Goal: Task Accomplishment & Management: Use online tool/utility

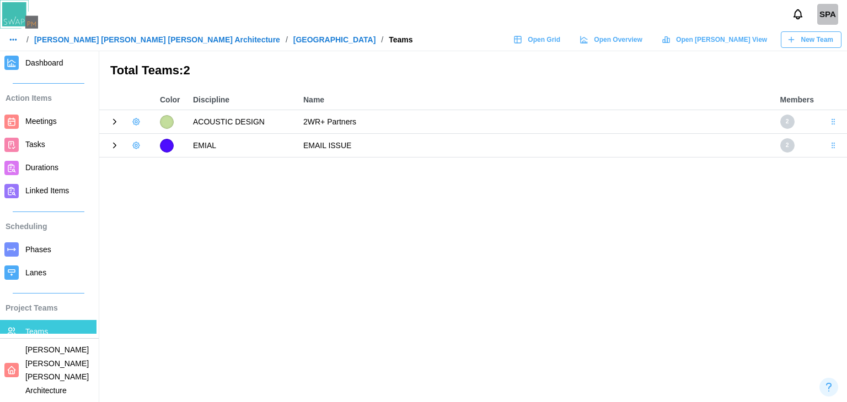
click at [57, 65] on span "Dashboard" at bounding box center [44, 62] width 38 height 9
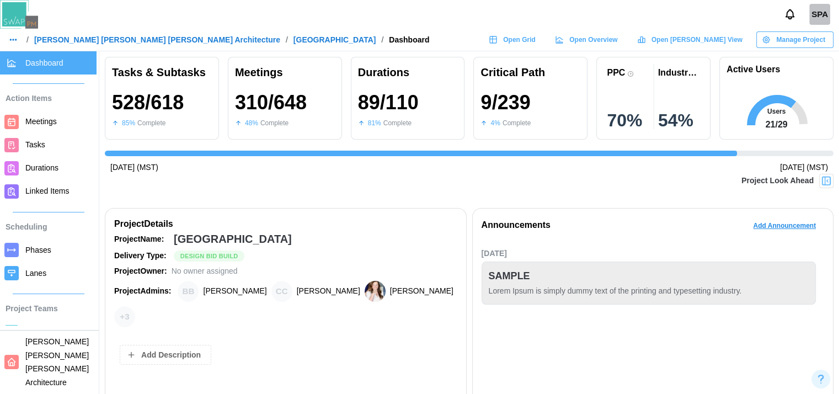
scroll to position [0, 7604]
click at [700, 73] on div "Industry PPC" at bounding box center [679, 72] width 42 height 10
click at [686, 72] on div "Industry PPC" at bounding box center [679, 72] width 42 height 10
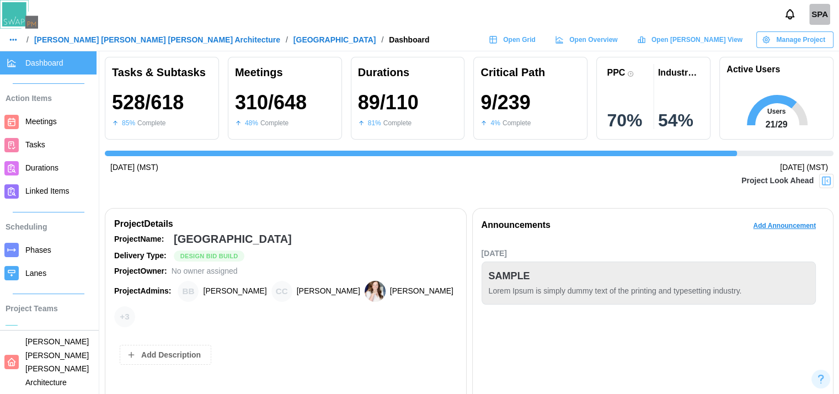
click at [606, 78] on div "PPC 70 % Industry PPC 54 %" at bounding box center [653, 98] width 114 height 83
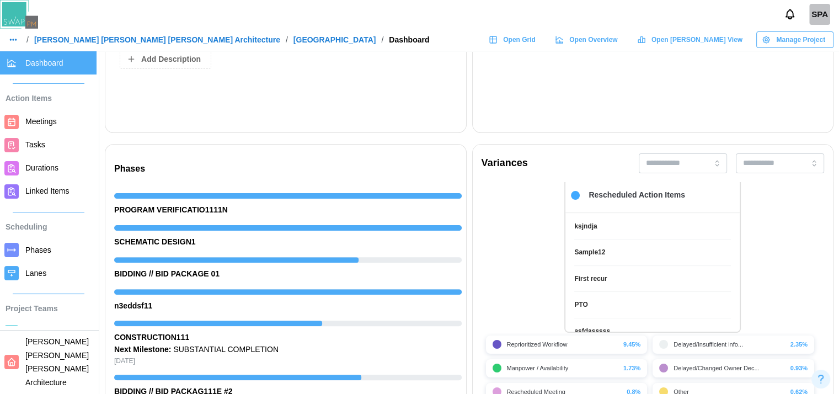
scroll to position [24, 0]
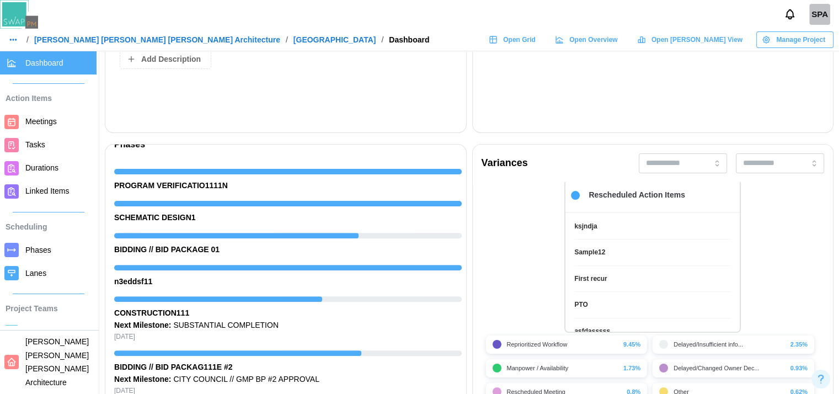
click at [460, 144] on div "Phases PROGRAM VERIFICATIO1111N SCHEMATIC DESIGN1 BIDDING // BID PACKAGE 01 n3e…" at bounding box center [285, 300] width 361 height 313
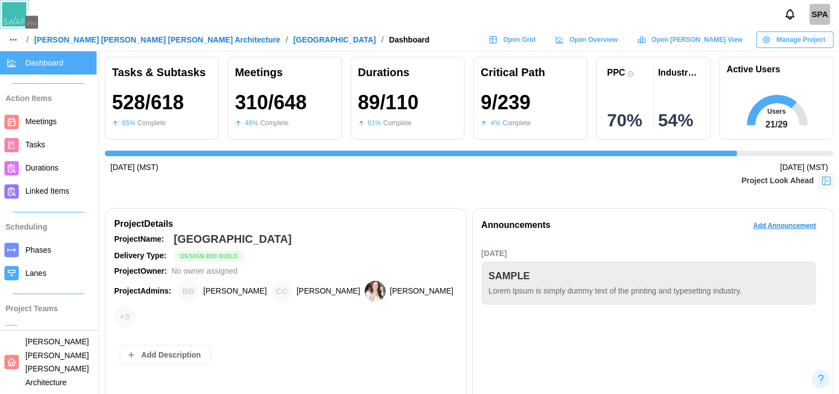
scroll to position [0, 8]
click at [826, 187] on div at bounding box center [826, 181] width 14 height 14
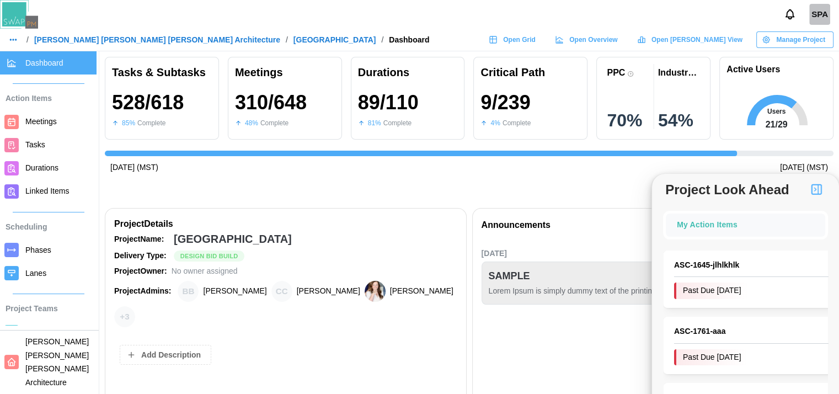
click at [826, 187] on div "Project Look Ahead" at bounding box center [745, 189] width 187 height 20
drag, startPoint x: 797, startPoint y: 194, endPoint x: 809, endPoint y: 192, distance: 12.2
click at [809, 192] on div "Project Look Ahead" at bounding box center [745, 189] width 187 height 20
click at [809, 192] on img "button" at bounding box center [815, 188] width 13 height 13
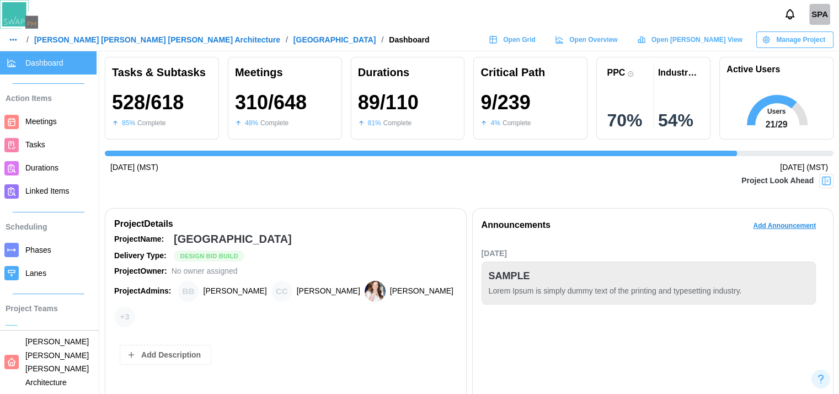
click at [797, 35] on span "Manage Project" at bounding box center [800, 39] width 49 height 15
click at [695, 40] on span "Open Gantt View" at bounding box center [696, 39] width 91 height 15
click at [535, 33] on span "Open Grid" at bounding box center [519, 39] width 33 height 15
click at [563, 42] on icon at bounding box center [559, 39] width 9 height 9
drag, startPoint x: 421, startPoint y: 116, endPoint x: 423, endPoint y: 98, distance: 18.9
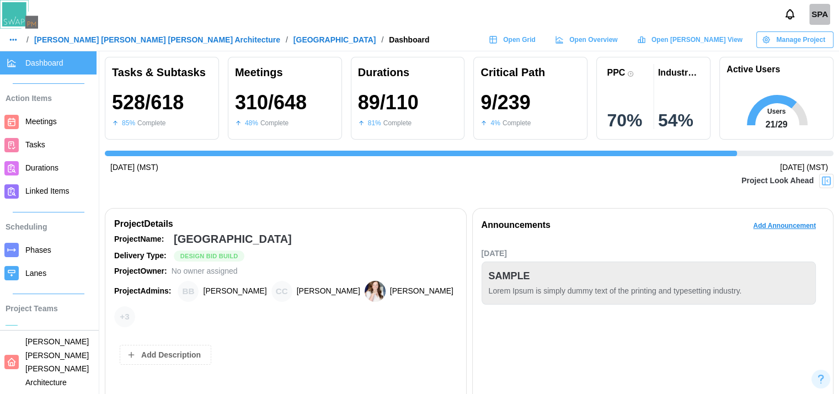
click at [423, 98] on div "89 / 110 81 % Complete" at bounding box center [408, 110] width 100 height 45
click at [701, 9] on div "SPA" at bounding box center [419, 14] width 839 height 29
click at [814, 57] on div "Active Users Users 21 / 29" at bounding box center [776, 98] width 114 height 83
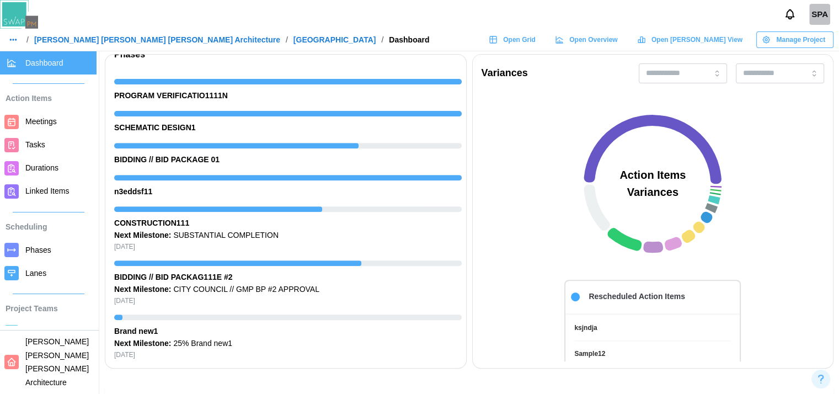
scroll to position [0, 0]
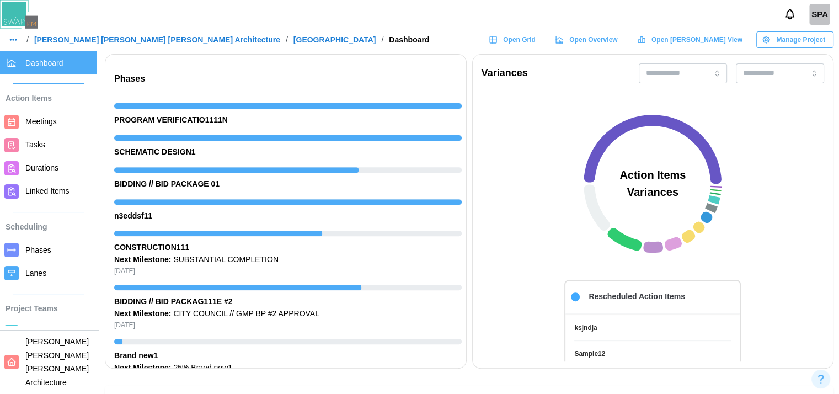
click at [787, 151] on icon at bounding box center [652, 183] width 331 height 165
click at [782, 159] on icon at bounding box center [652, 183] width 331 height 165
click at [814, 132] on icon at bounding box center [652, 183] width 331 height 165
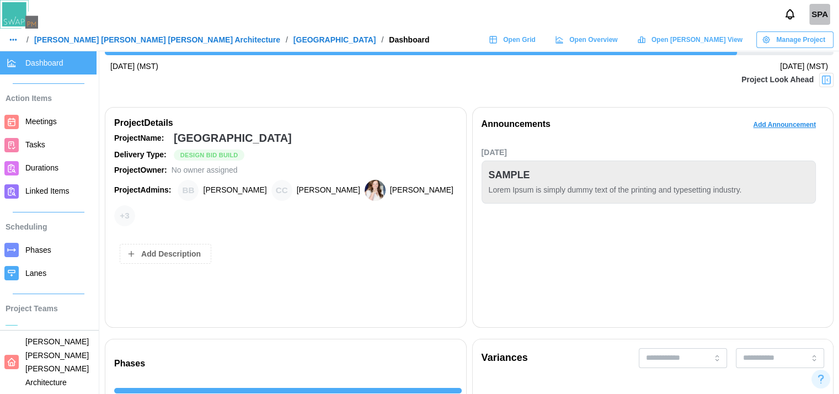
scroll to position [0, 8]
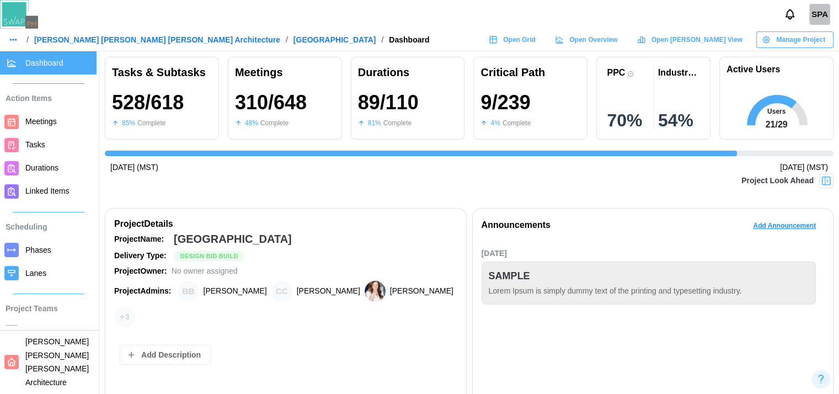
click at [710, 44] on span "Open Gantt View" at bounding box center [696, 39] width 91 height 15
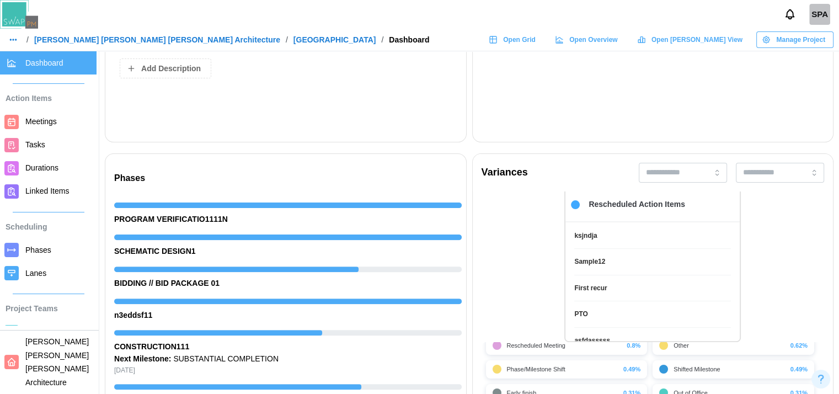
scroll to position [0, 0]
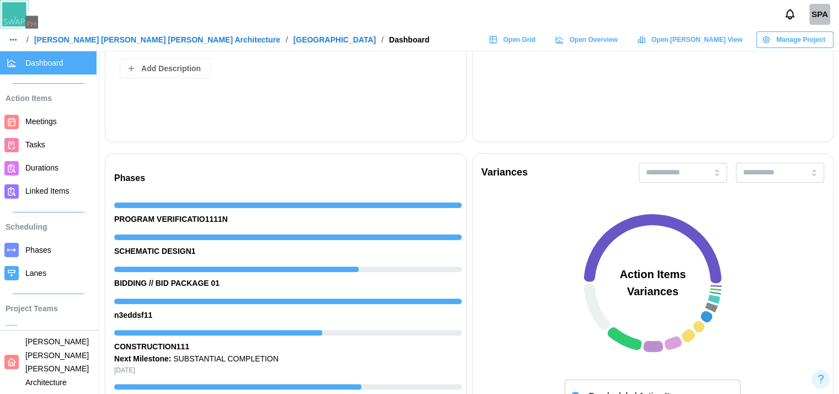
drag, startPoint x: 539, startPoint y: 282, endPoint x: 520, endPoint y: 144, distance: 138.6
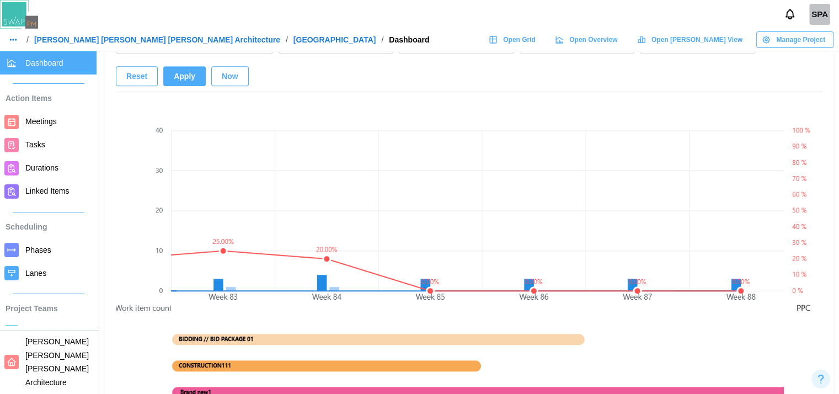
scroll to position [747, 8]
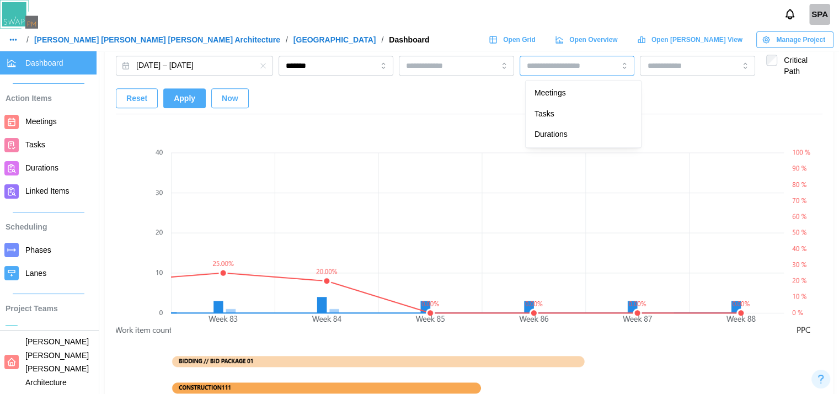
click at [582, 62] on input "search" at bounding box center [561, 65] width 68 height 9
click at [681, 71] on div at bounding box center [679, 65] width 71 height 19
drag, startPoint x: 427, startPoint y: 100, endPoint x: 182, endPoint y: 101, distance: 244.8
click at [182, 101] on div "Feb 29, 2024 – Nov 02, 2025 ******* ACOUSTIC DESIGN - 2WR+ Partners Critical Pa…" at bounding box center [469, 85] width 706 height 60
click at [182, 101] on span "Apply" at bounding box center [185, 98] width 22 height 19
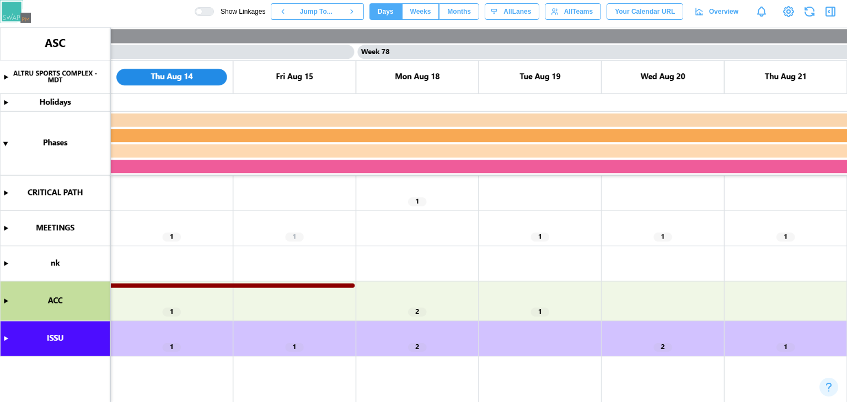
scroll to position [0, 47017]
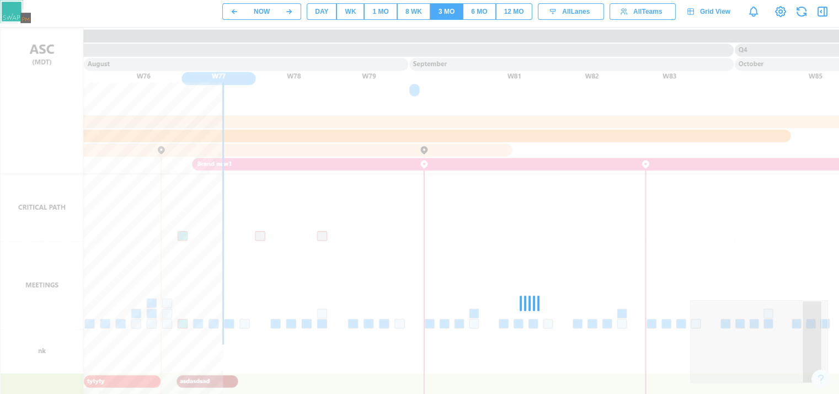
scroll to position [119, 0]
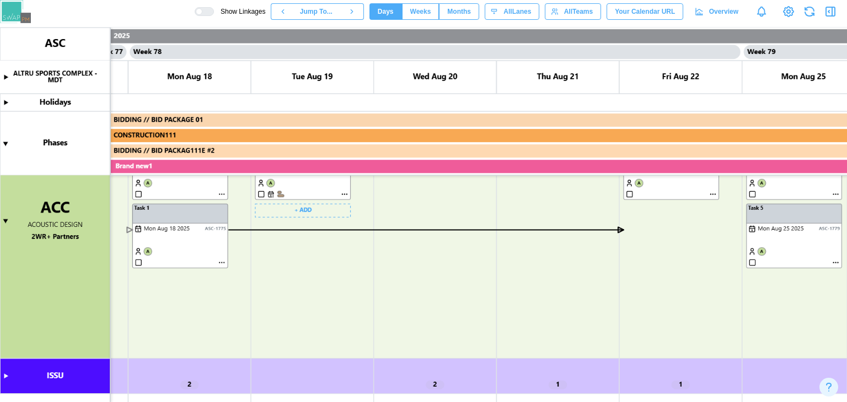
scroll to position [471, 0]
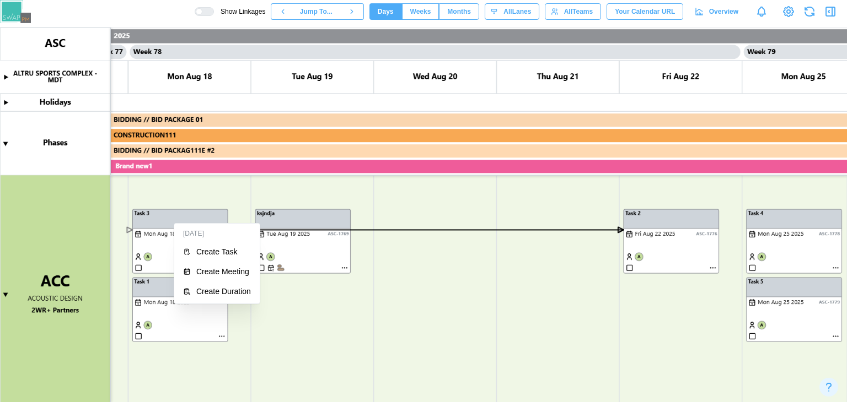
drag, startPoint x: 179, startPoint y: 229, endPoint x: 207, endPoint y: 235, distance: 28.9
click at [162, 228] on canvas at bounding box center [423, 215] width 847 height 375
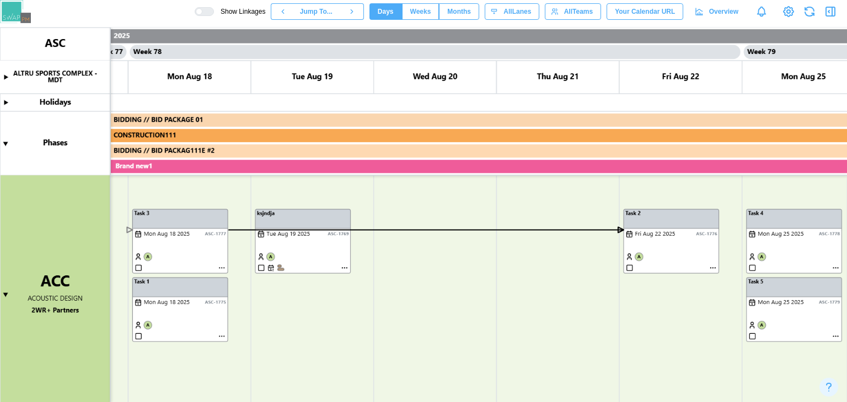
click at [238, 230] on canvas at bounding box center [423, 215] width 847 height 375
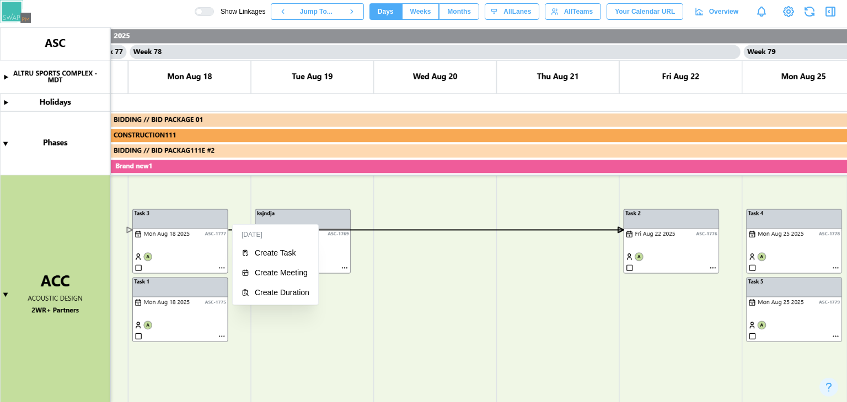
drag, startPoint x: 238, startPoint y: 230, endPoint x: 174, endPoint y: 243, distance: 64.8
click at [210, 221] on canvas at bounding box center [423, 215] width 847 height 375
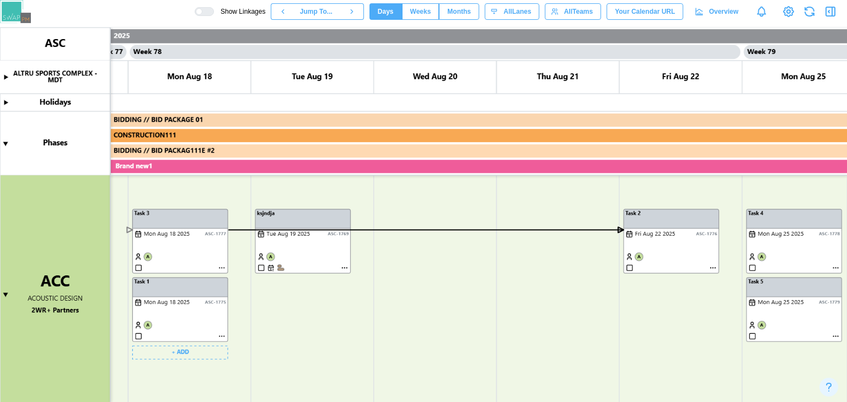
click at [174, 243] on canvas at bounding box center [423, 215] width 847 height 375
click at [221, 270] on canvas at bounding box center [423, 215] width 847 height 375
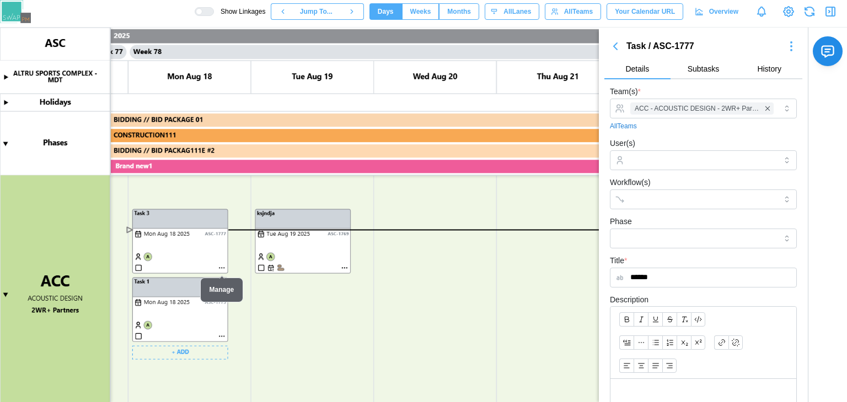
click at [221, 340] on canvas at bounding box center [423, 215] width 847 height 375
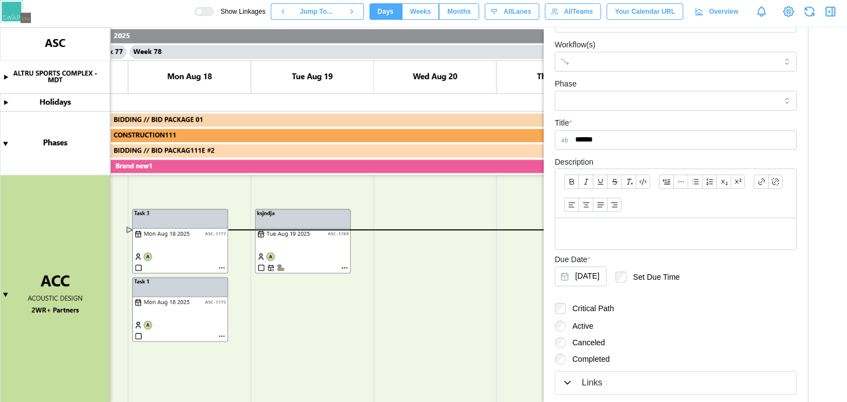
scroll to position [138, 0]
click at [602, 380] on div "Links" at bounding box center [676, 384] width 228 height 14
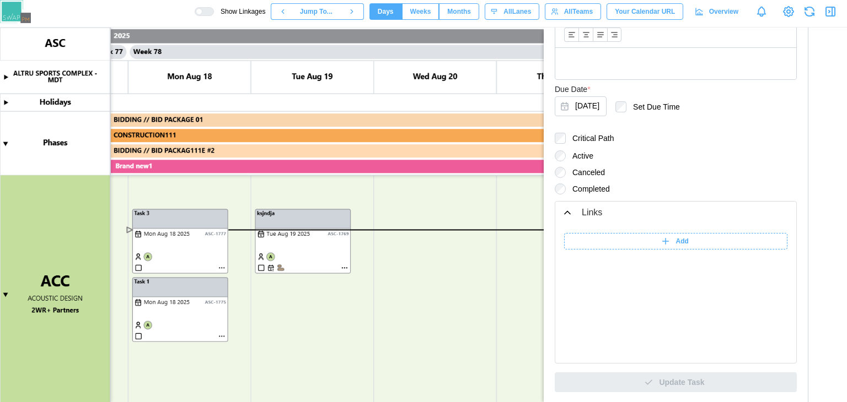
click at [487, 314] on canvas at bounding box center [423, 215] width 847 height 375
click at [528, 217] on canvas at bounding box center [423, 215] width 847 height 375
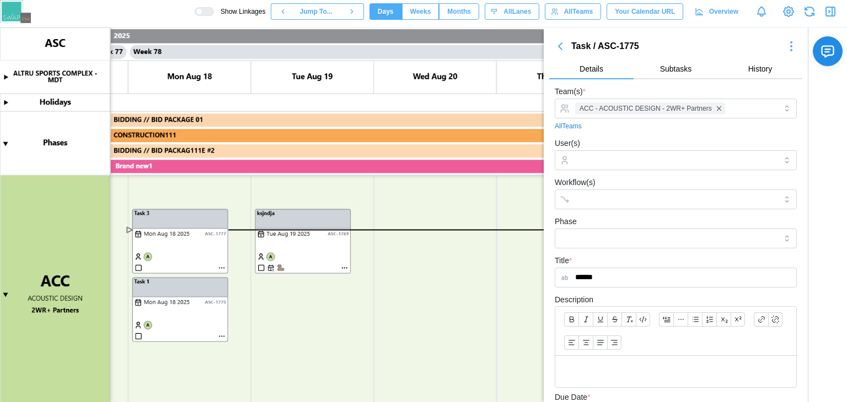
click at [565, 40] on icon "button" at bounding box center [560, 46] width 13 height 13
click at [567, 51] on button "button" at bounding box center [560, 46] width 22 height 15
click at [561, 45] on icon "button" at bounding box center [560, 46] width 13 height 13
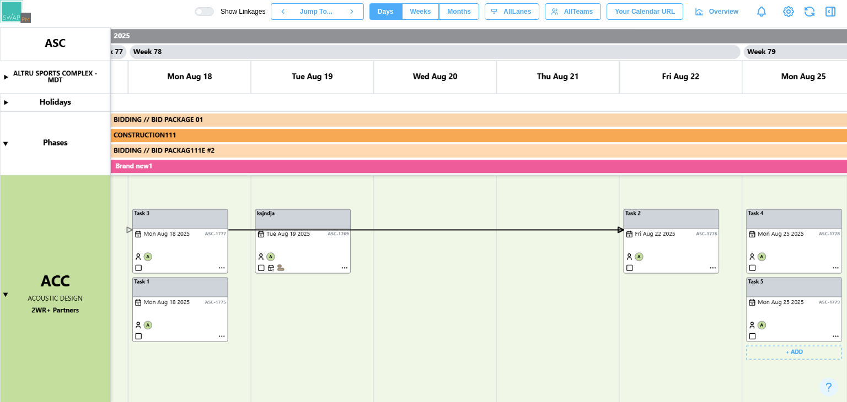
click at [837, 334] on canvas at bounding box center [423, 215] width 847 height 375
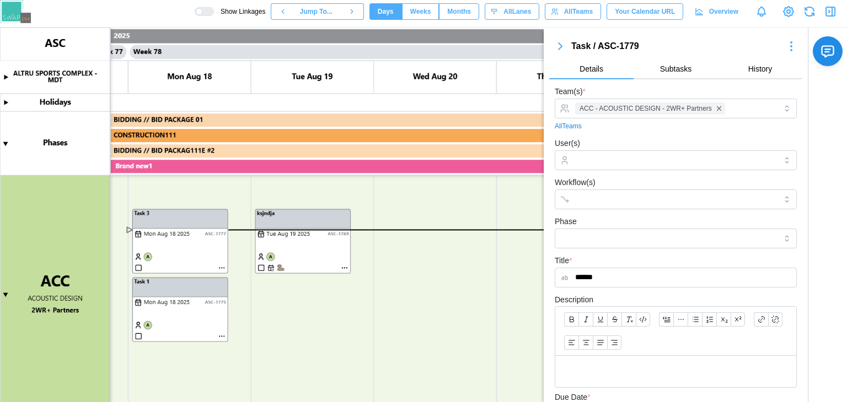
scroll to position [169, 0]
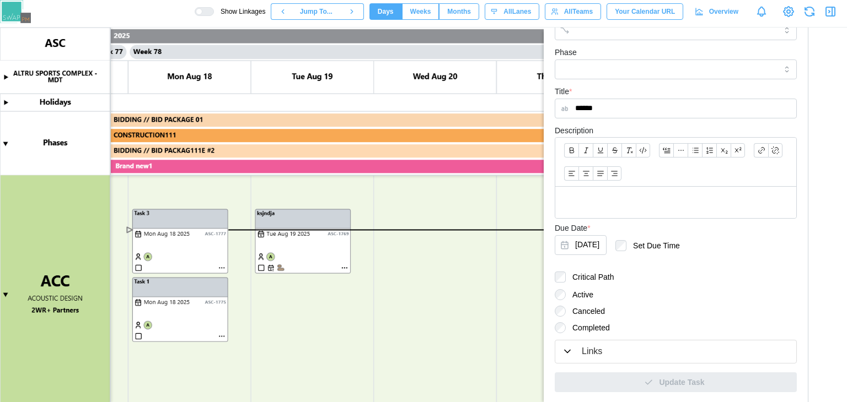
click at [631, 351] on div "Links" at bounding box center [676, 352] width 228 height 14
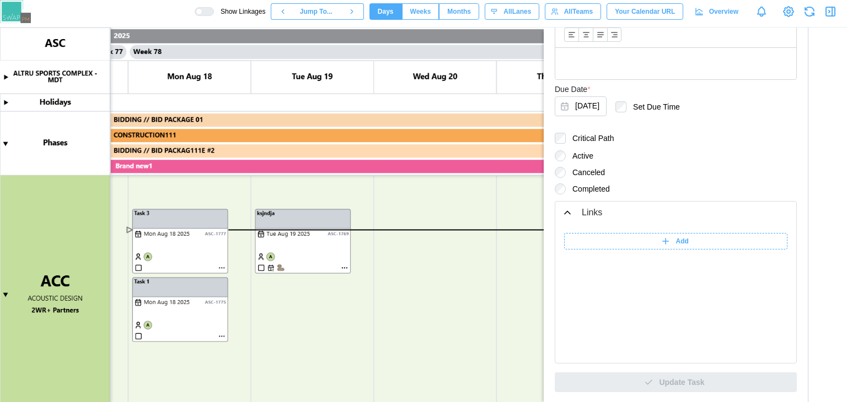
click at [660, 243] on icon at bounding box center [665, 242] width 10 height 10
click at [657, 243] on input "search" at bounding box center [702, 241] width 138 height 17
drag, startPoint x: 657, startPoint y: 243, endPoint x: 589, endPoint y: 239, distance: 68.5
click at [589, 239] on div "******" at bounding box center [675, 244] width 223 height 22
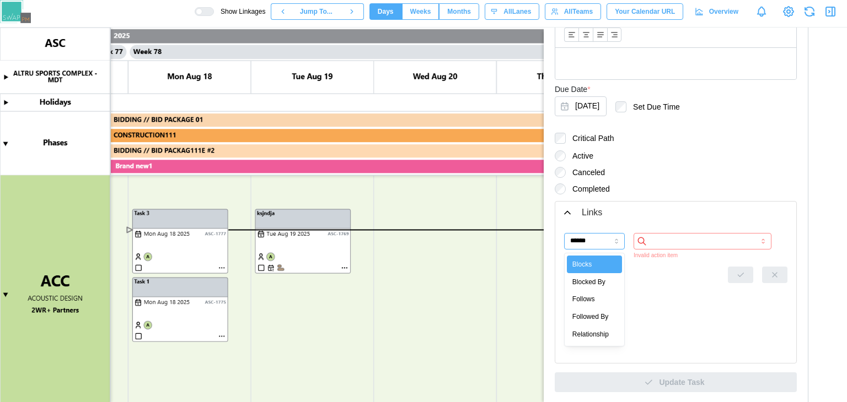
click at [589, 239] on input "******" at bounding box center [594, 241] width 61 height 17
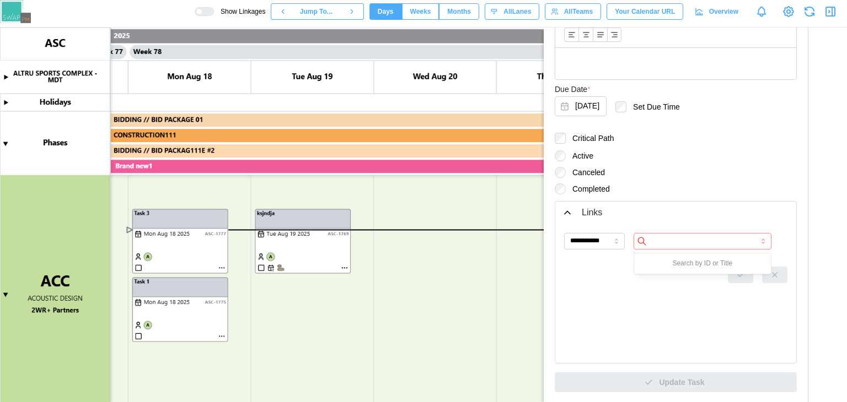
click at [660, 244] on input "search" at bounding box center [702, 241] width 138 height 17
click at [599, 234] on input "**********" at bounding box center [594, 241] width 61 height 17
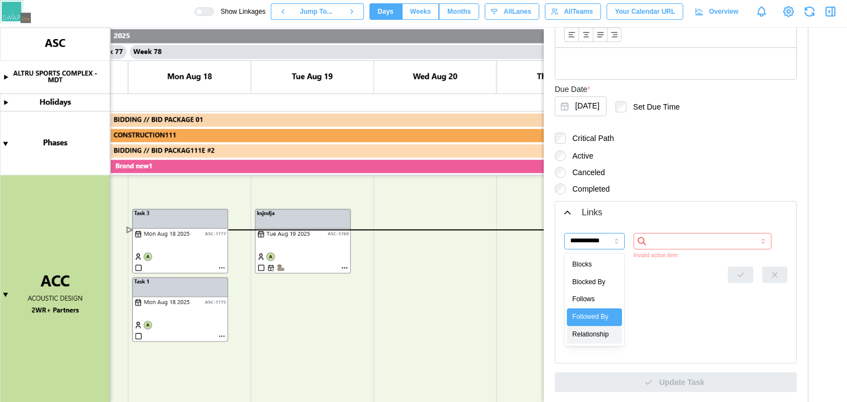
type input "**********"
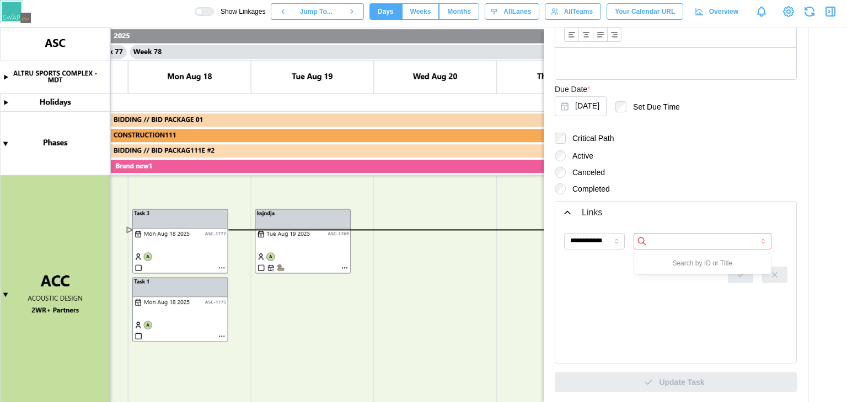
click at [685, 243] on input "search" at bounding box center [702, 241] width 138 height 17
type input "**********"
click at [737, 265] on button "button" at bounding box center [740, 265] width 25 height 17
click at [419, 307] on canvas at bounding box center [423, 215] width 847 height 375
click at [146, 337] on canvas at bounding box center [423, 215] width 847 height 375
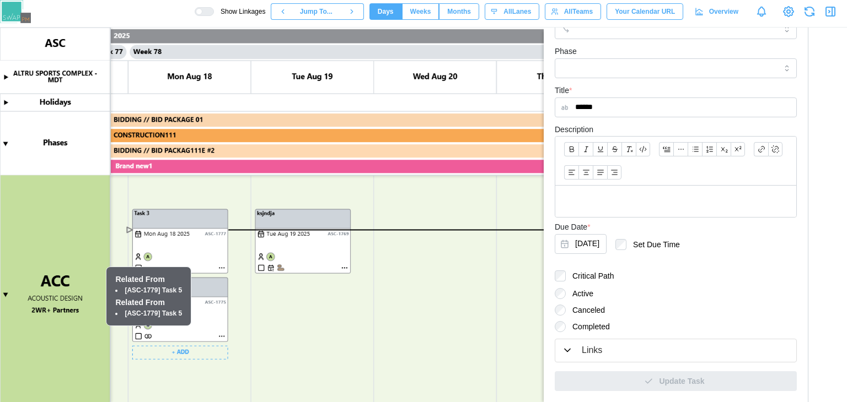
scroll to position [138, 0]
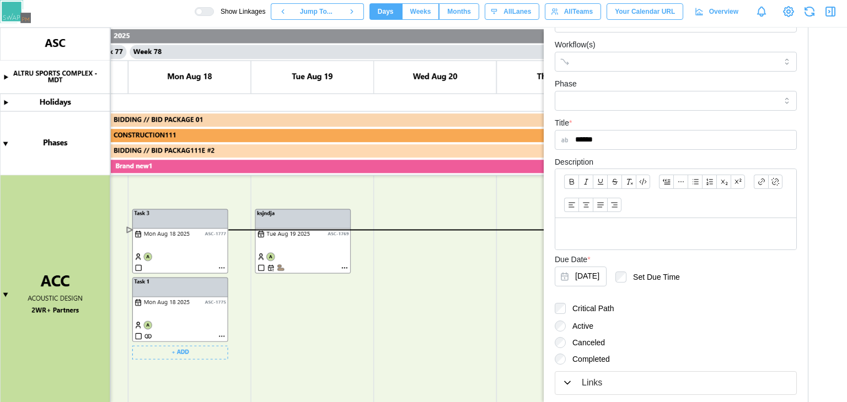
click at [223, 338] on canvas at bounding box center [423, 215] width 847 height 375
click at [208, 334] on canvas at bounding box center [423, 215] width 847 height 375
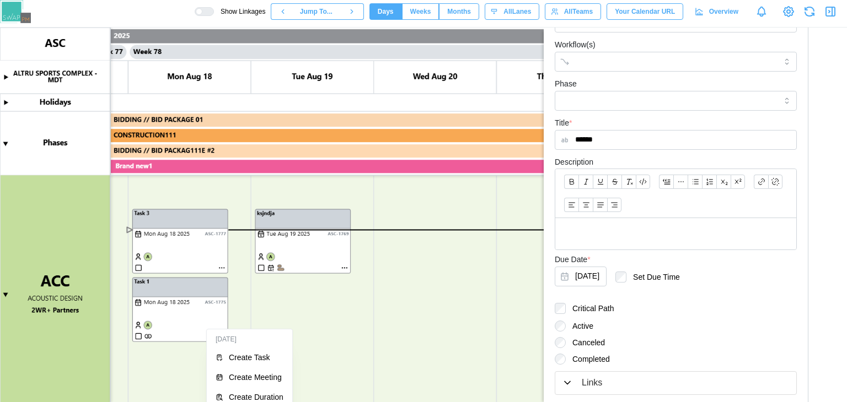
drag, startPoint x: 212, startPoint y: 335, endPoint x: 168, endPoint y: 311, distance: 49.3
click at [168, 311] on canvas at bounding box center [423, 215] width 847 height 375
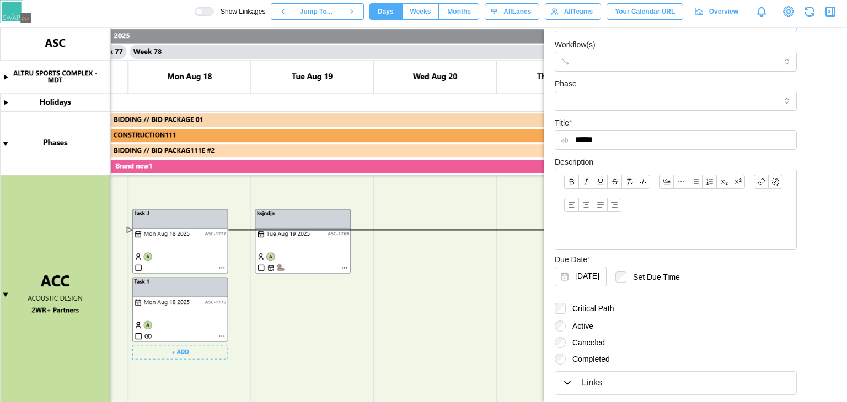
click at [162, 289] on canvas at bounding box center [423, 215] width 847 height 375
click at [274, 317] on canvas at bounding box center [423, 215] width 847 height 375
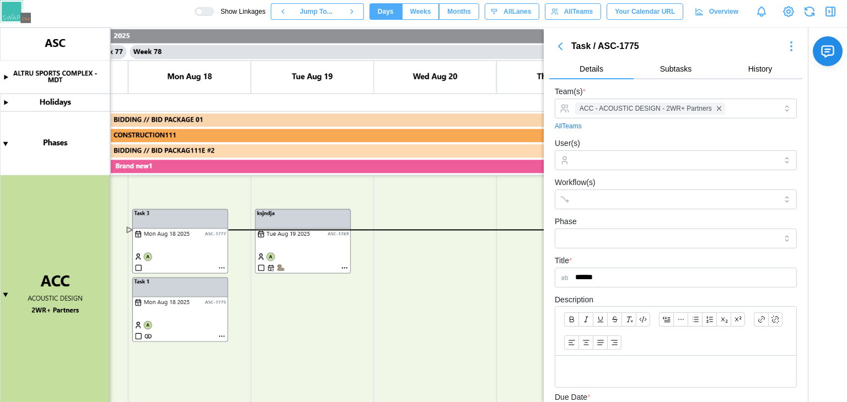
click at [559, 43] on icon "button" at bounding box center [560, 46] width 13 height 13
click at [560, 49] on icon "button" at bounding box center [559, 46] width 3 height 7
click at [560, 50] on icon "button" at bounding box center [560, 46] width 13 height 13
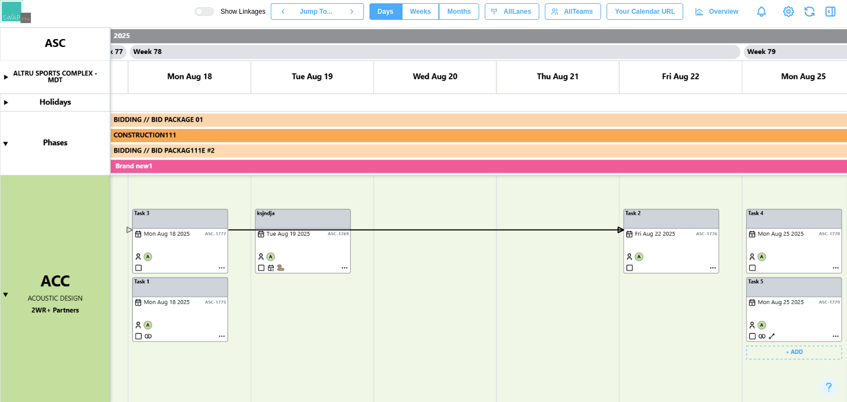
click at [771, 334] on canvas at bounding box center [423, 215] width 847 height 375
click at [771, 335] on canvas at bounding box center [423, 215] width 847 height 375
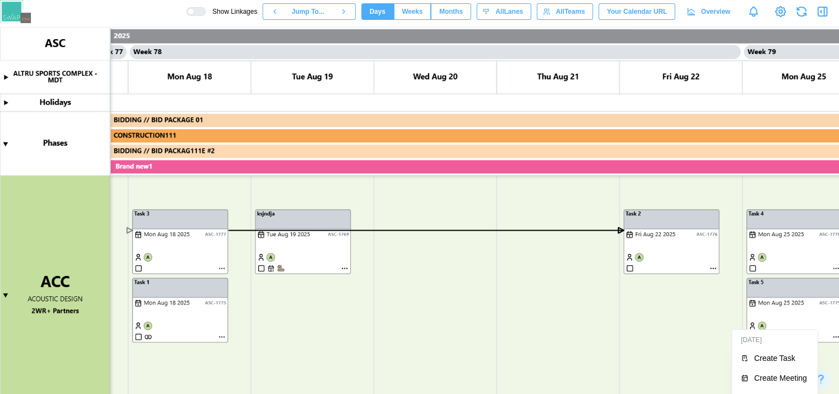
drag, startPoint x: 771, startPoint y: 335, endPoint x: 794, endPoint y: 323, distance: 25.7
click at [794, 323] on canvas at bounding box center [423, 215] width 847 height 375
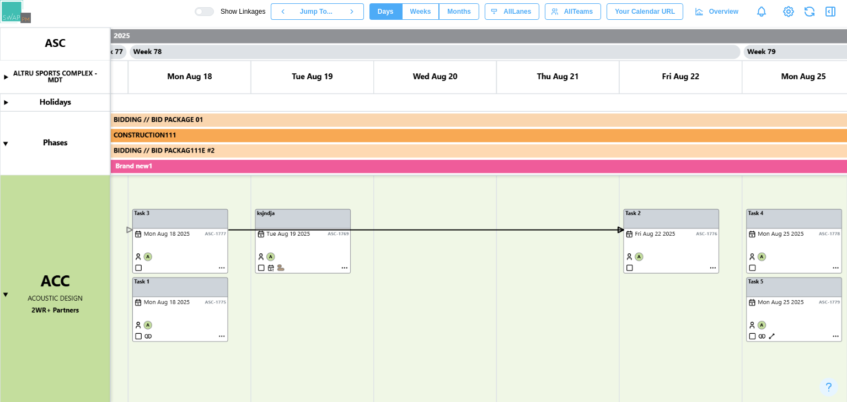
click at [794, 323] on canvas at bounding box center [423, 215] width 847 height 375
click at [769, 335] on canvas at bounding box center [423, 215] width 847 height 375
click at [770, 336] on canvas at bounding box center [423, 215] width 847 height 375
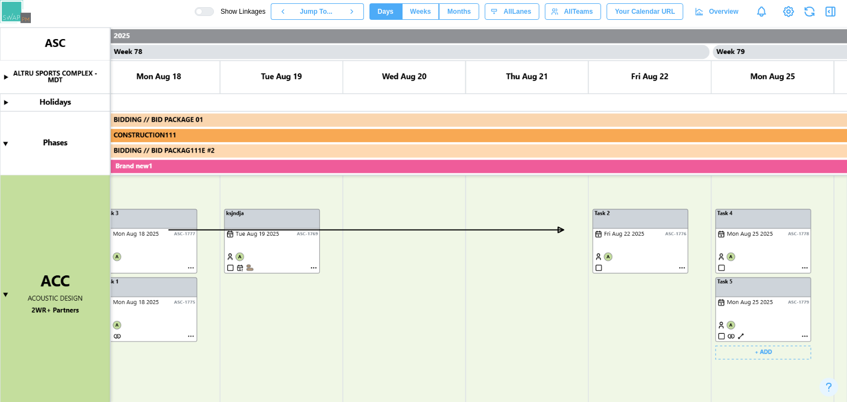
scroll to position [0, 47275]
click at [741, 337] on canvas at bounding box center [423, 215] width 847 height 375
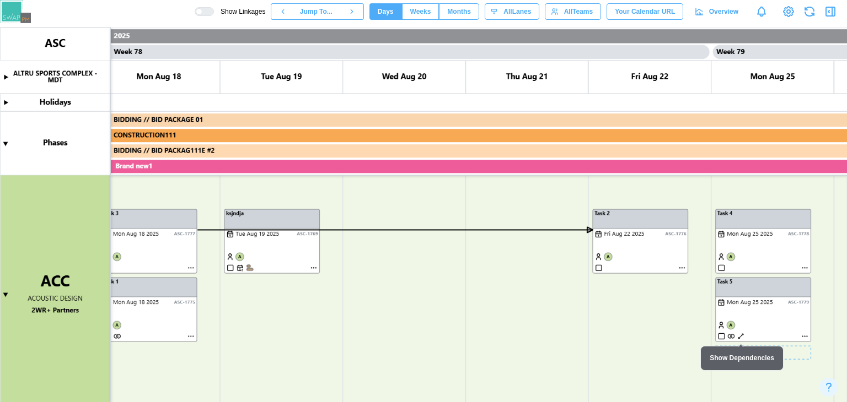
click at [741, 337] on canvas at bounding box center [423, 215] width 847 height 375
click at [806, 338] on canvas at bounding box center [423, 215] width 847 height 375
click at [805, 334] on canvas at bounding box center [423, 215] width 847 height 375
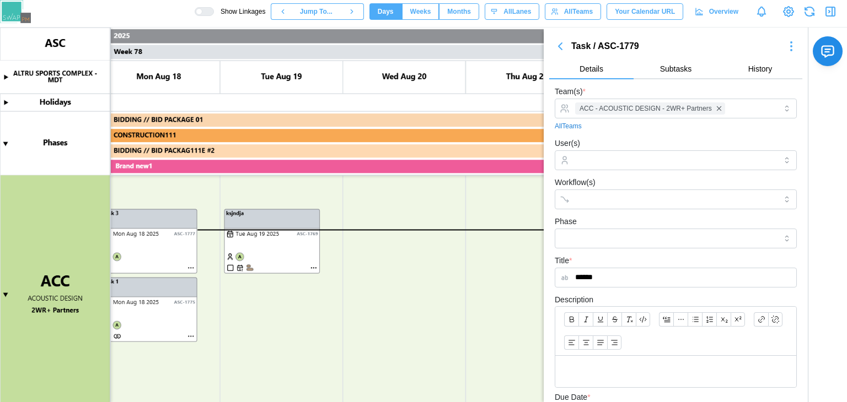
click at [558, 49] on icon "button" at bounding box center [560, 46] width 13 height 13
click at [561, 46] on icon "button" at bounding box center [559, 46] width 3 height 7
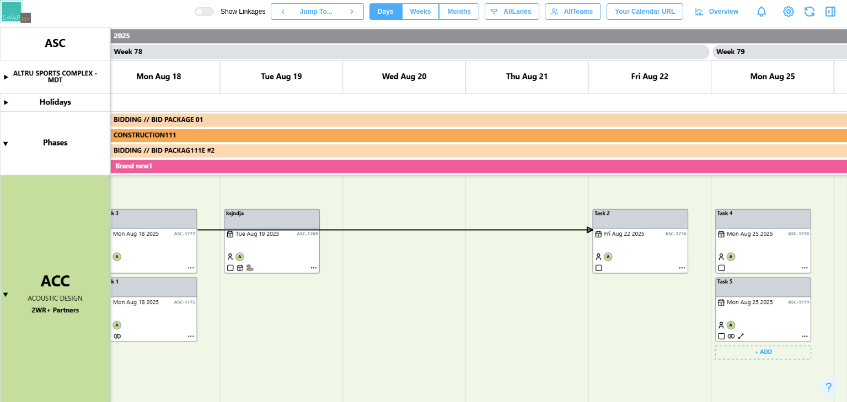
click at [741, 336] on canvas at bounding box center [423, 215] width 847 height 375
click at [802, 268] on canvas at bounding box center [423, 215] width 847 height 375
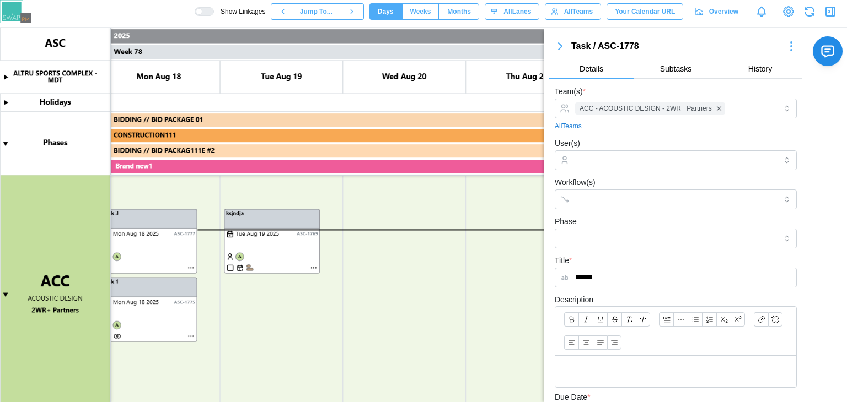
click at [560, 49] on icon "button" at bounding box center [560, 46] width 13 height 13
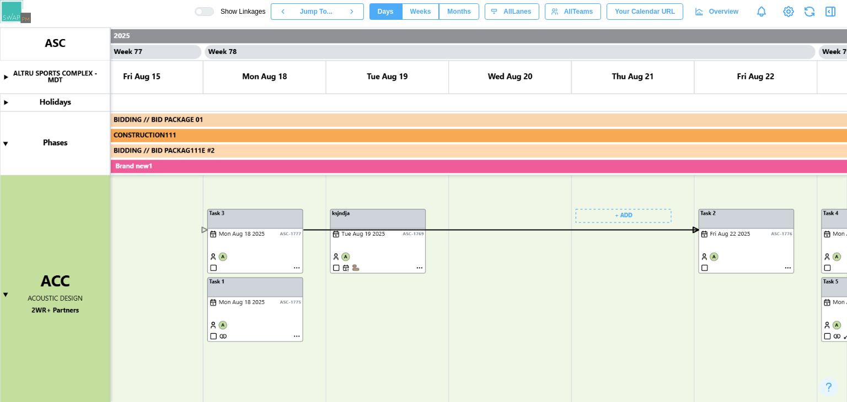
scroll to position [0, 47169]
click at [217, 7] on div "Show Linkages Jump To... Days Weeks Months days All Lanes All Teams Your Calend…" at bounding box center [521, 11] width 652 height 19
click at [202, 9] on div at bounding box center [199, 11] width 7 height 7
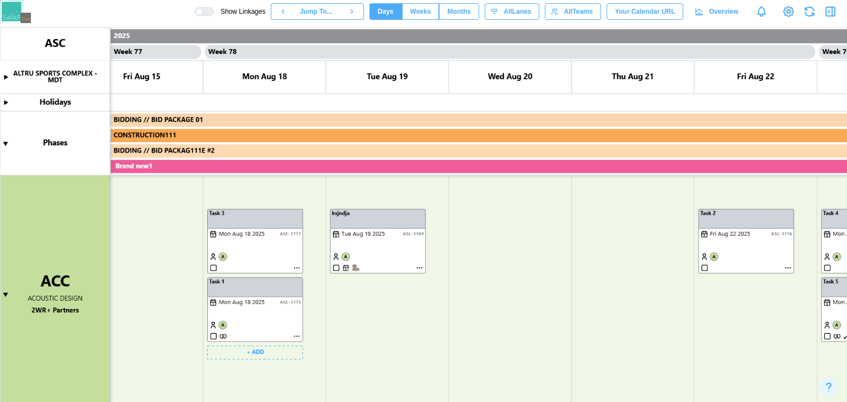
click at [297, 337] on canvas at bounding box center [423, 215] width 847 height 375
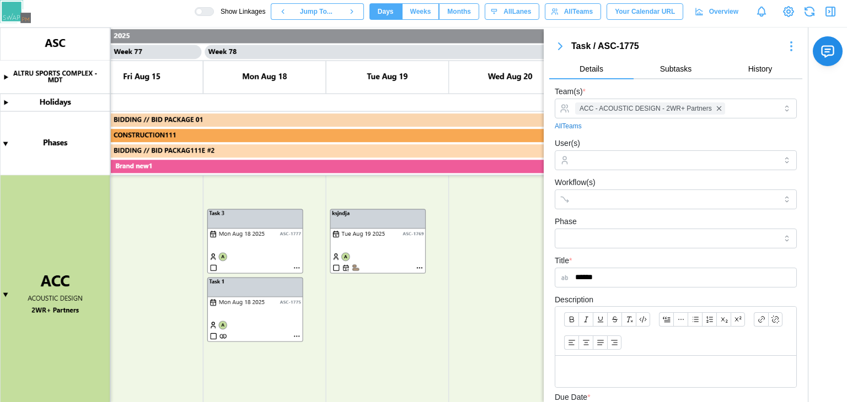
click at [558, 46] on icon "button" at bounding box center [559, 46] width 3 height 7
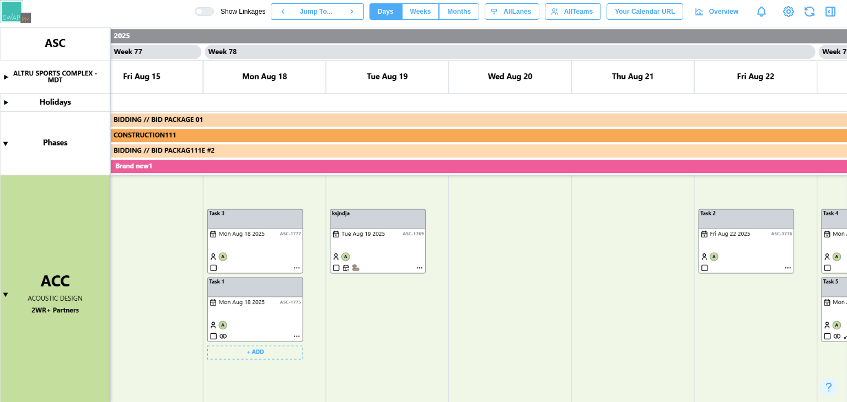
click at [293, 268] on canvas at bounding box center [423, 215] width 847 height 375
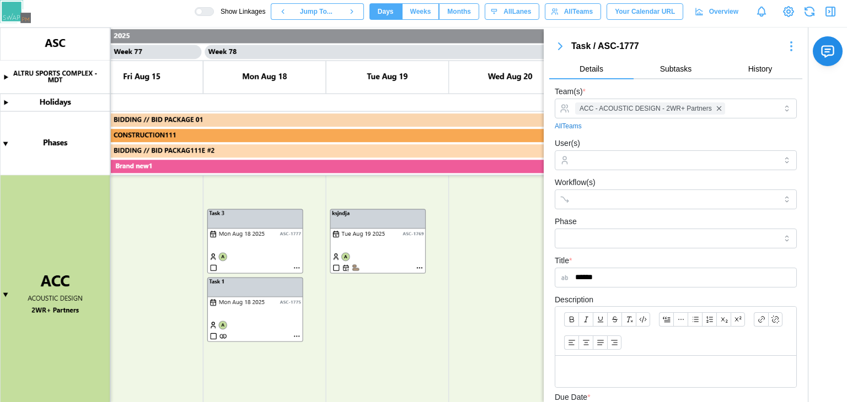
scroll to position [169, 0]
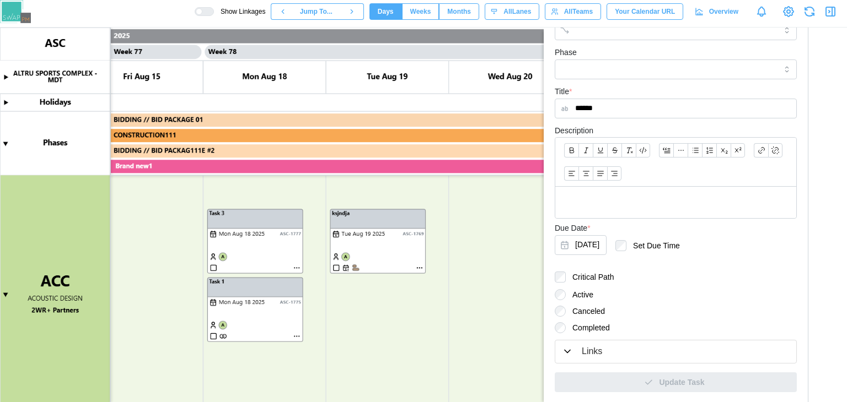
click at [585, 349] on div "Links" at bounding box center [592, 352] width 20 height 14
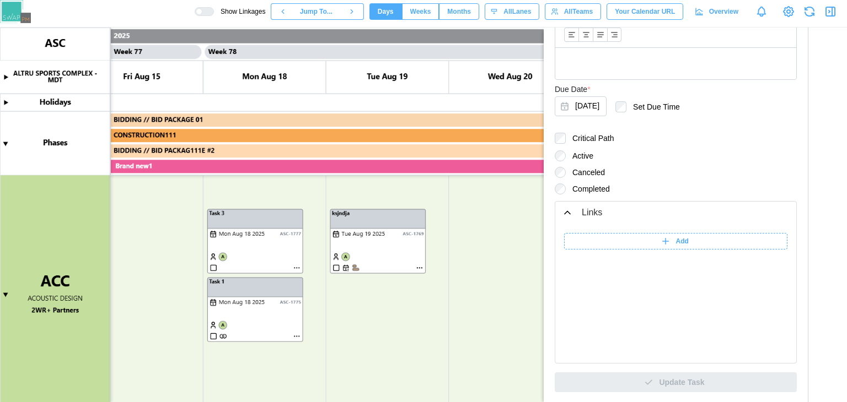
click at [492, 279] on canvas at bounding box center [423, 215] width 847 height 375
click at [300, 333] on canvas at bounding box center [423, 215] width 847 height 375
click at [299, 335] on canvas at bounding box center [423, 215] width 847 height 375
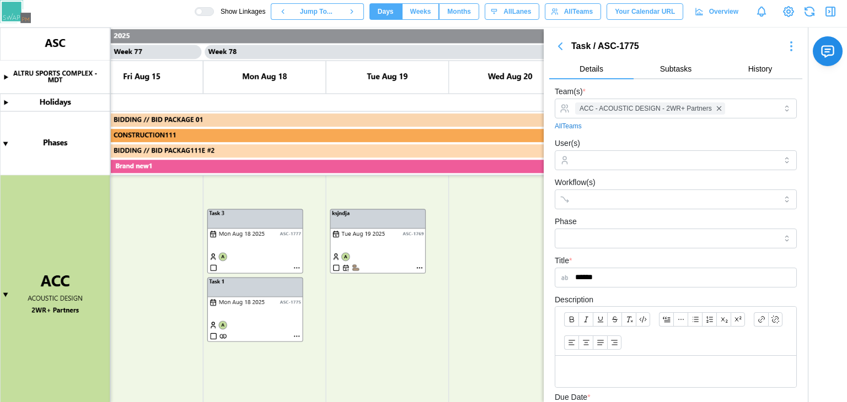
scroll to position [169, 0]
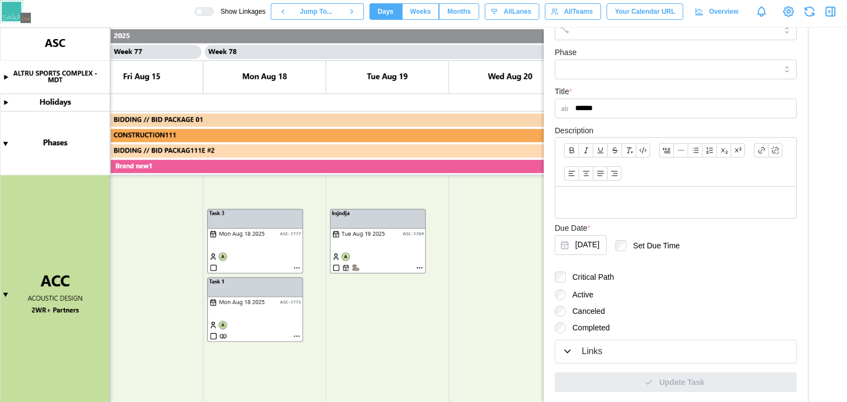
click at [610, 349] on div "Links" at bounding box center [676, 352] width 228 height 14
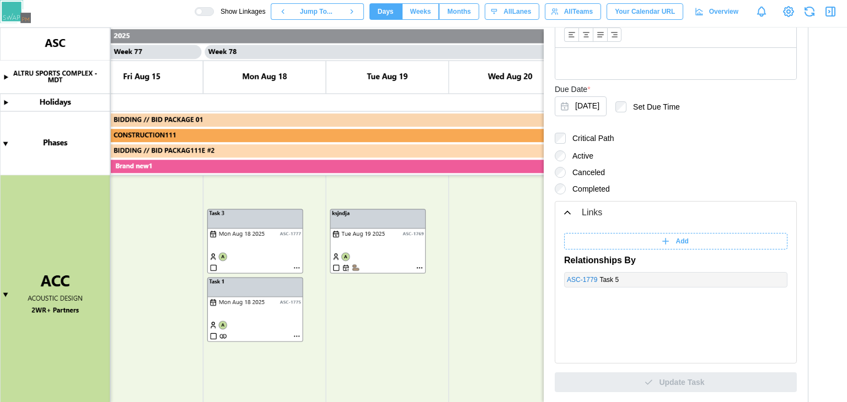
scroll to position [0, 0]
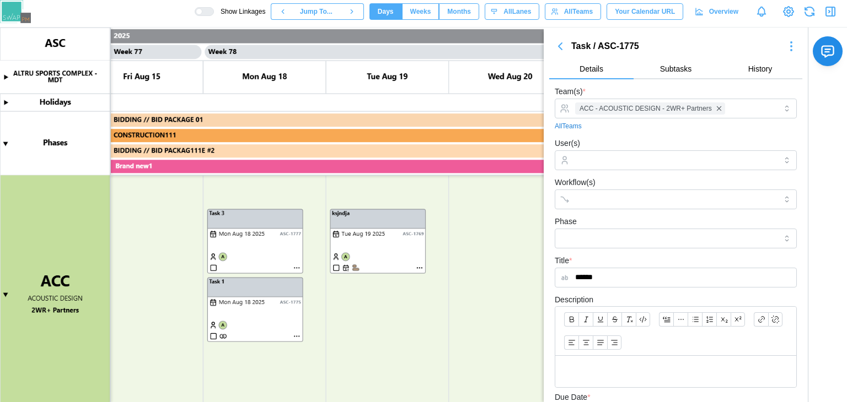
click at [214, 7] on div at bounding box center [204, 11] width 19 height 9
click at [297, 266] on canvas at bounding box center [423, 215] width 847 height 375
click at [564, 41] on icon "button" at bounding box center [560, 46] width 13 height 13
click at [561, 45] on icon "button" at bounding box center [559, 46] width 3 height 7
click at [562, 46] on icon "button" at bounding box center [560, 46] width 13 height 13
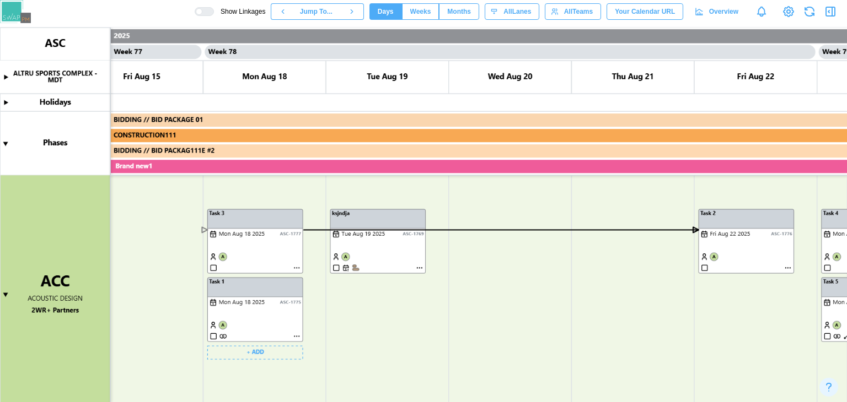
click at [294, 268] on canvas at bounding box center [423, 215] width 847 height 375
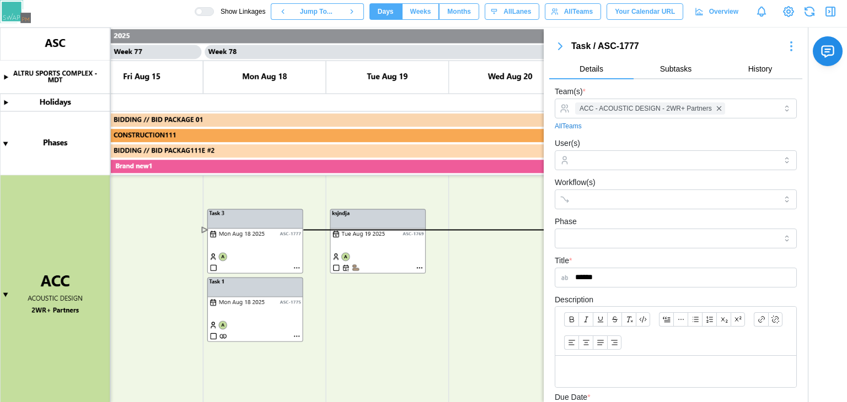
scroll to position [169, 0]
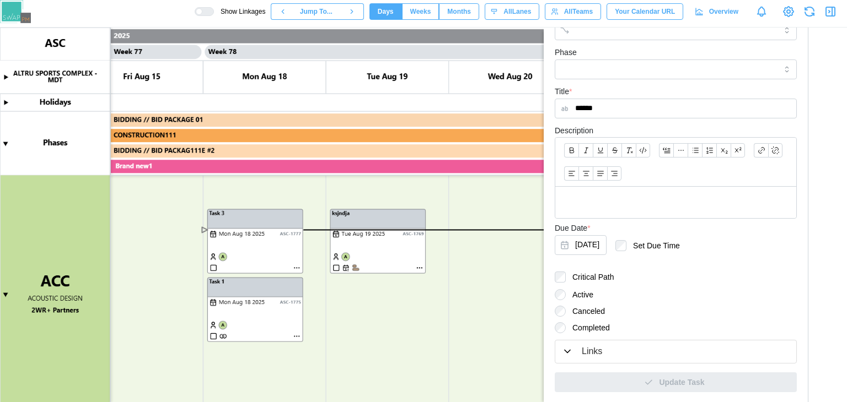
click at [627, 358] on button "Links" at bounding box center [675, 352] width 241 height 23
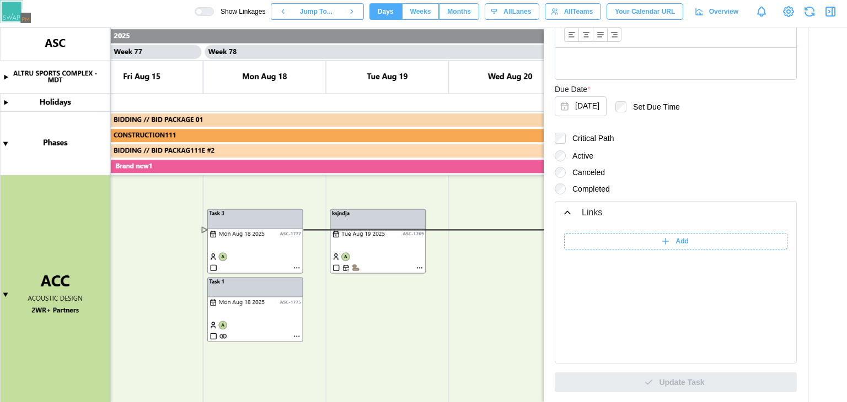
click at [521, 308] on canvas at bounding box center [423, 215] width 847 height 375
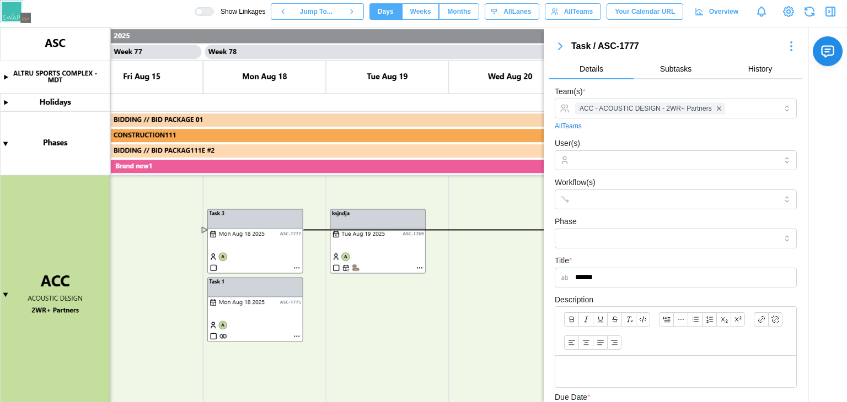
click at [563, 39] on button "button" at bounding box center [560, 46] width 22 height 15
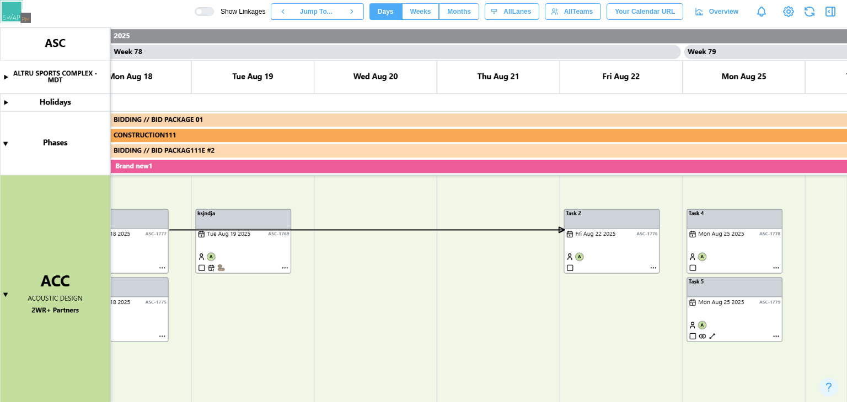
scroll to position [0, 47304]
click at [649, 269] on canvas at bounding box center [423, 215] width 847 height 375
click at [652, 268] on canvas at bounding box center [423, 215] width 847 height 375
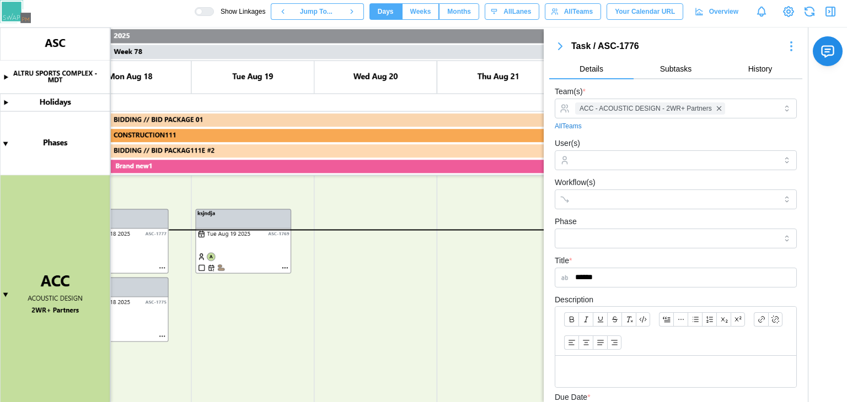
scroll to position [169, 0]
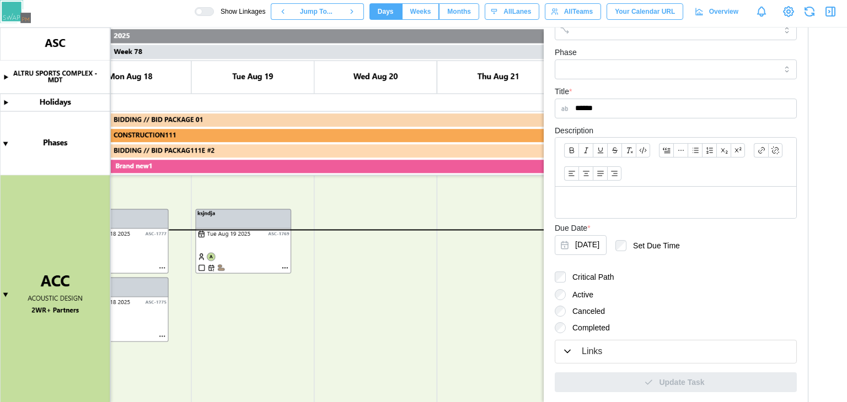
click at [641, 352] on div "Links" at bounding box center [676, 352] width 228 height 14
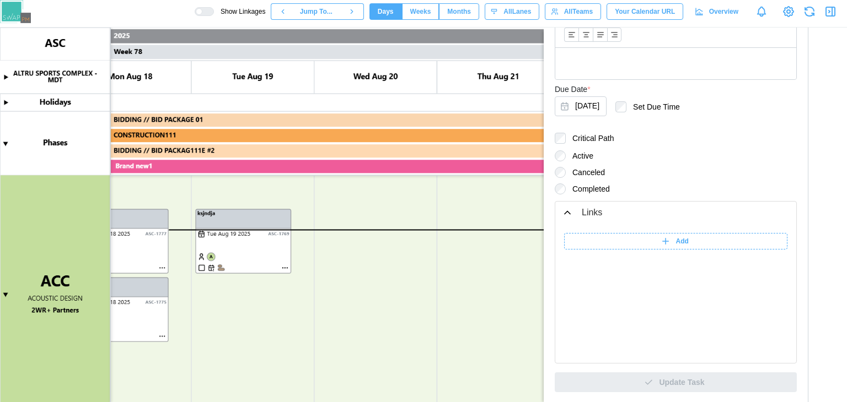
scroll to position [0, 0]
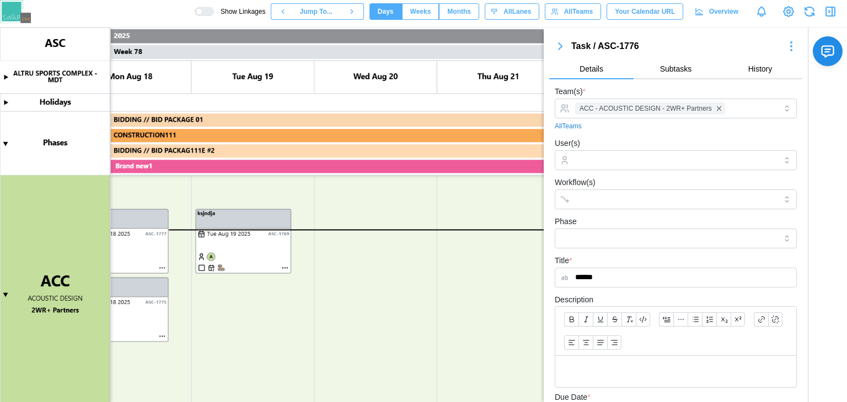
click at [560, 47] on icon "button" at bounding box center [559, 46] width 3 height 7
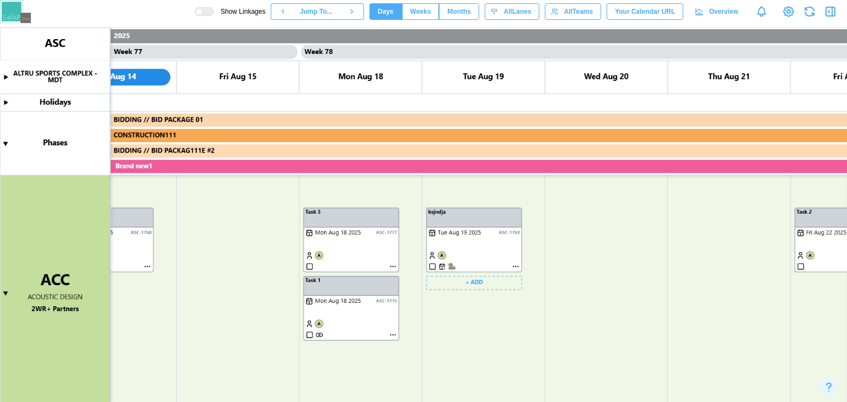
scroll to position [472, 0]
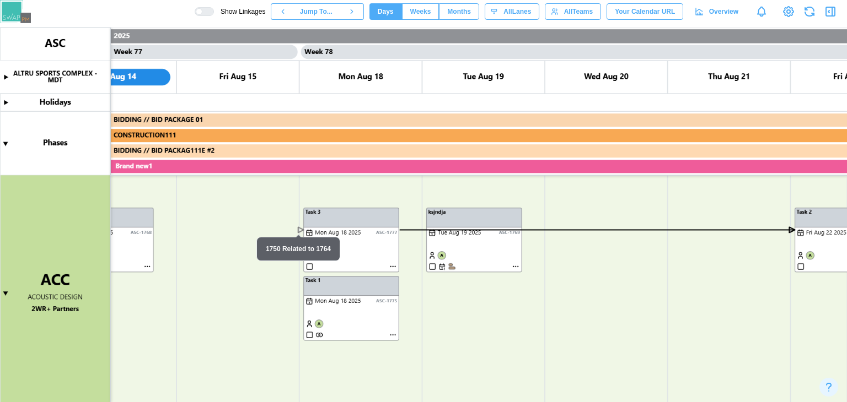
click at [298, 230] on canvas at bounding box center [423, 215] width 847 height 375
click at [300, 230] on canvas at bounding box center [423, 215] width 847 height 375
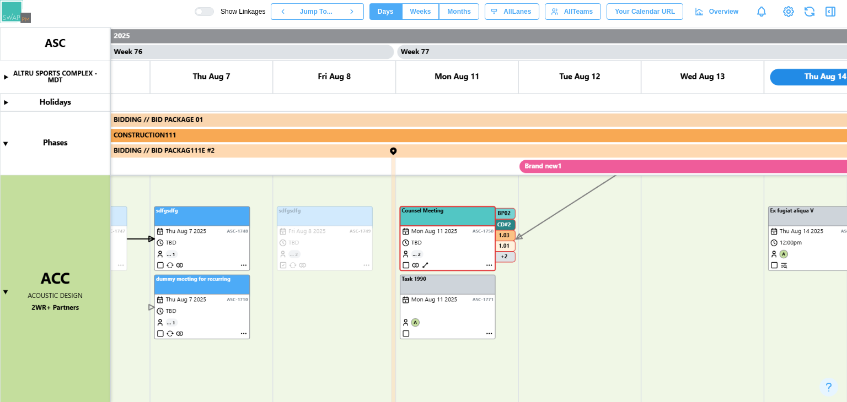
scroll to position [0, 46226]
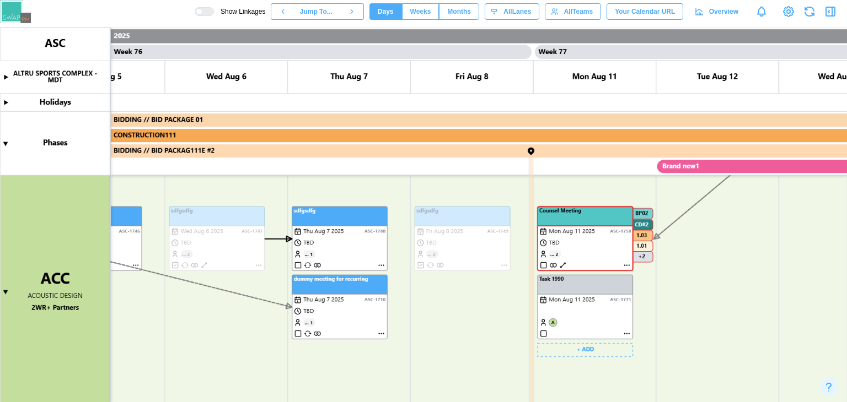
click at [561, 266] on canvas at bounding box center [423, 215] width 847 height 375
click at [626, 262] on canvas at bounding box center [423, 215] width 847 height 375
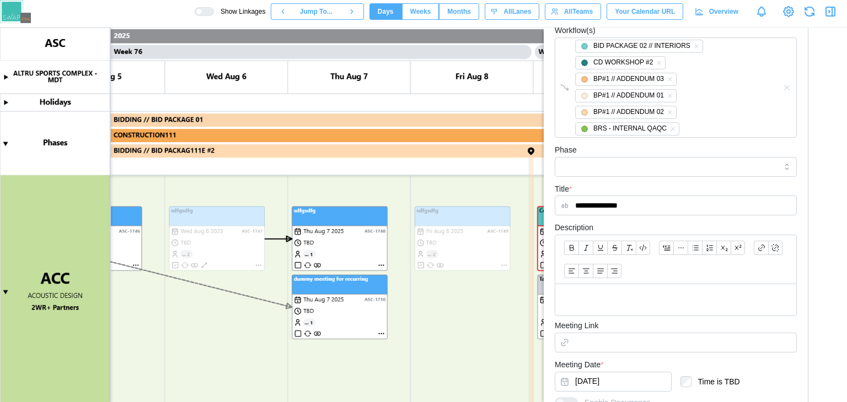
scroll to position [354, 0]
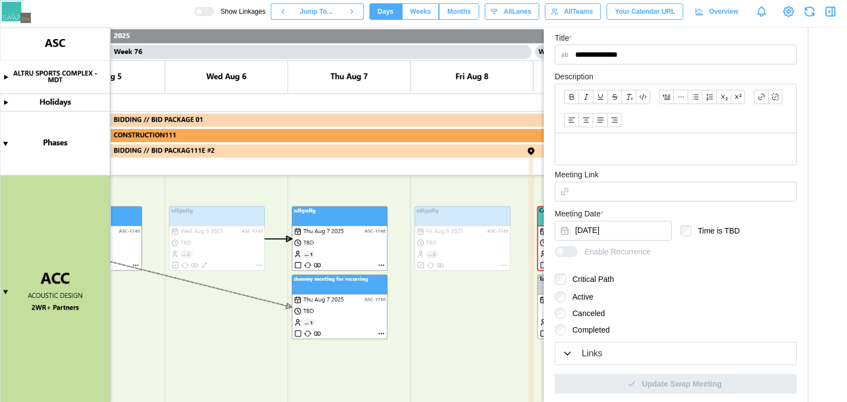
click at [615, 356] on div "Links" at bounding box center [676, 354] width 228 height 14
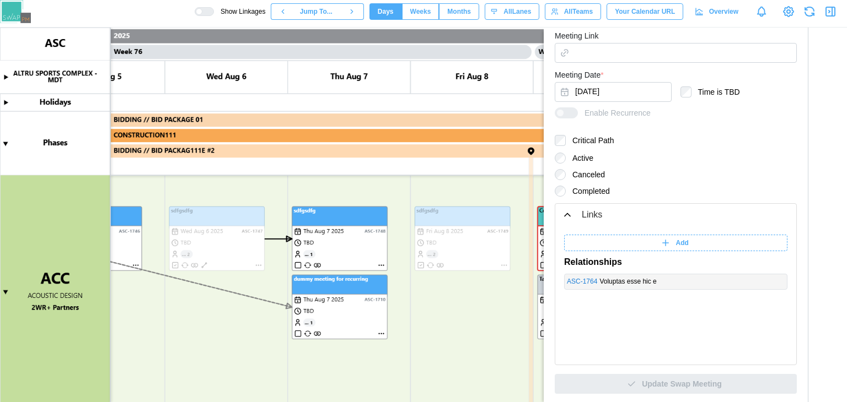
click at [529, 273] on canvas at bounding box center [423, 215] width 847 height 375
click at [509, 327] on canvas at bounding box center [423, 215] width 847 height 375
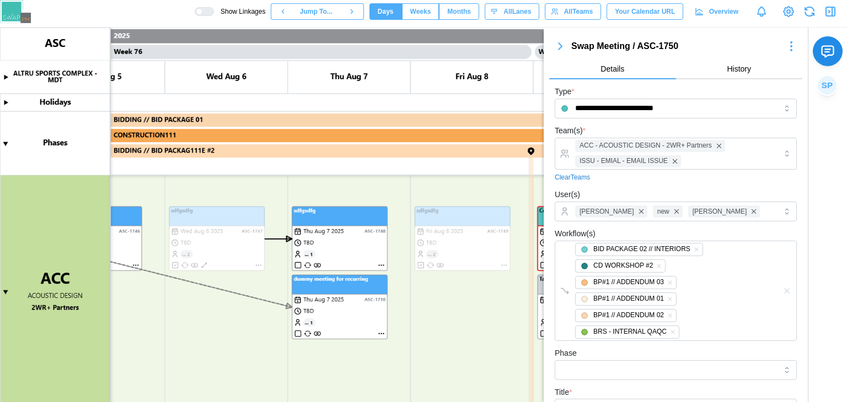
scroll to position [0, 0]
click at [556, 42] on icon "button" at bounding box center [560, 46] width 13 height 13
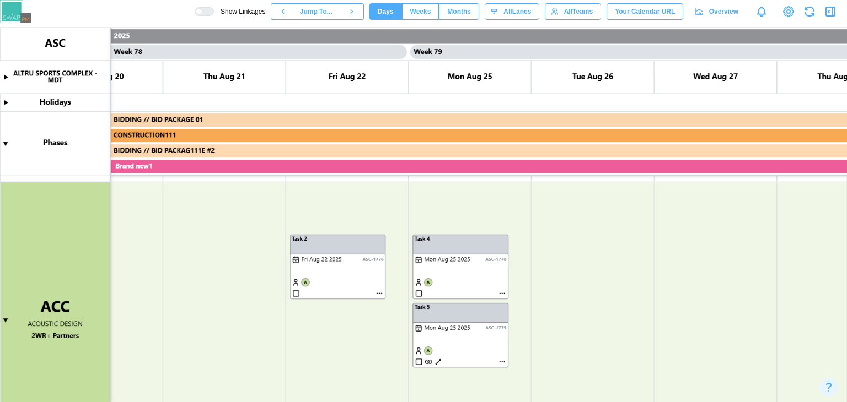
scroll to position [449, 0]
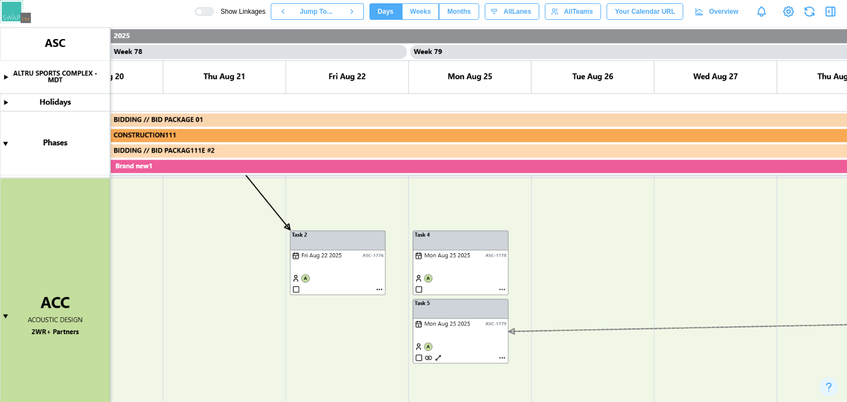
click at [281, 217] on canvas at bounding box center [423, 215] width 847 height 375
click at [501, 290] on canvas at bounding box center [423, 215] width 847 height 375
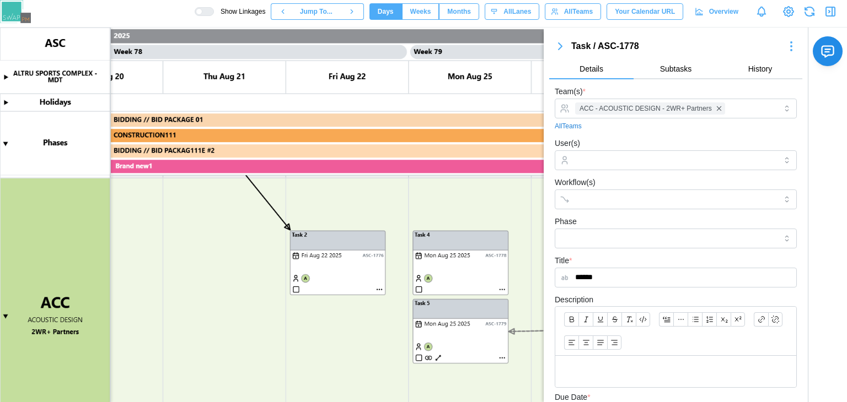
scroll to position [169, 0]
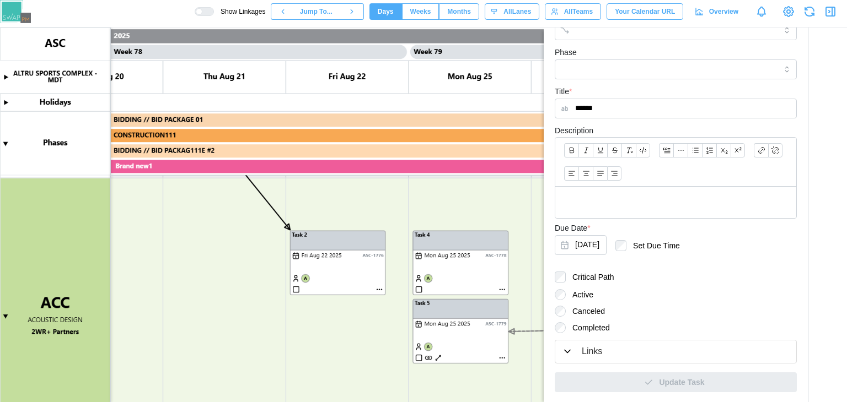
click at [508, 238] on canvas at bounding box center [423, 215] width 847 height 375
click at [499, 358] on canvas at bounding box center [423, 215] width 847 height 375
click at [593, 355] on div "Links" at bounding box center [592, 352] width 20 height 14
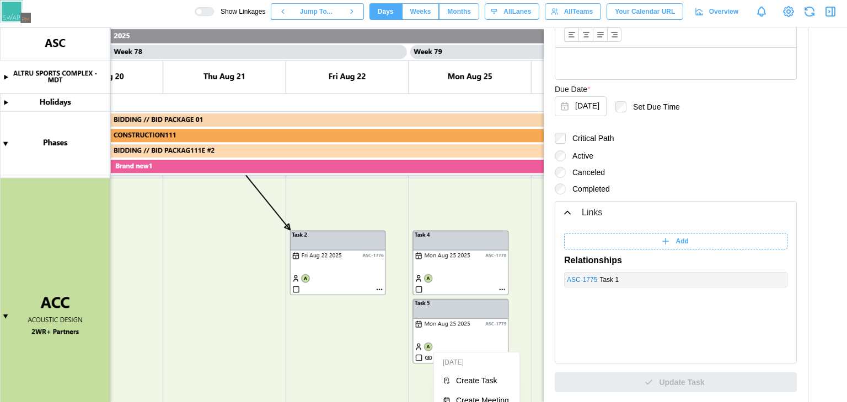
click at [444, 349] on canvas at bounding box center [423, 215] width 847 height 375
drag, startPoint x: 429, startPoint y: 359, endPoint x: 430, endPoint y: 348, distance: 10.5
click at [410, 342] on canvas at bounding box center [423, 215] width 847 height 375
click at [437, 357] on canvas at bounding box center [423, 215] width 847 height 375
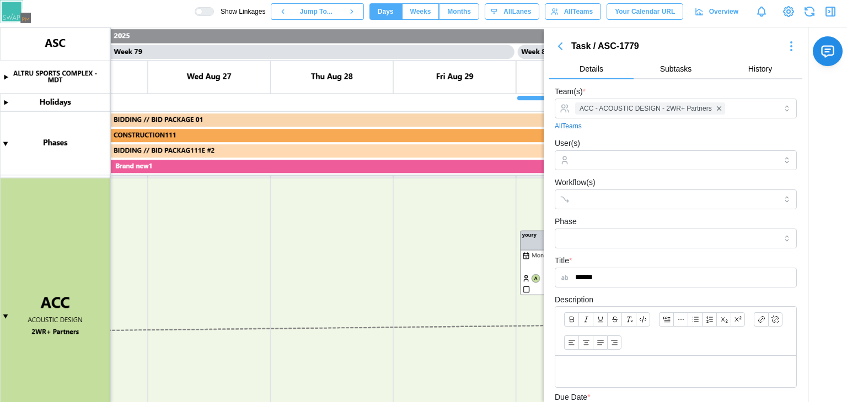
scroll to position [0, 0]
click at [561, 44] on icon "button" at bounding box center [559, 46] width 3 height 7
click at [560, 44] on icon "button" at bounding box center [560, 46] width 13 height 13
click at [558, 42] on icon "button" at bounding box center [560, 46] width 13 height 13
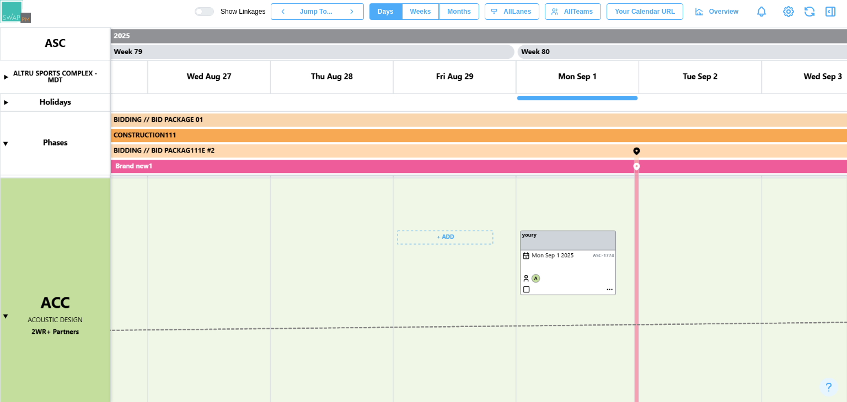
click at [514, 324] on canvas at bounding box center [423, 215] width 847 height 375
click at [514, 325] on canvas at bounding box center [423, 215] width 847 height 375
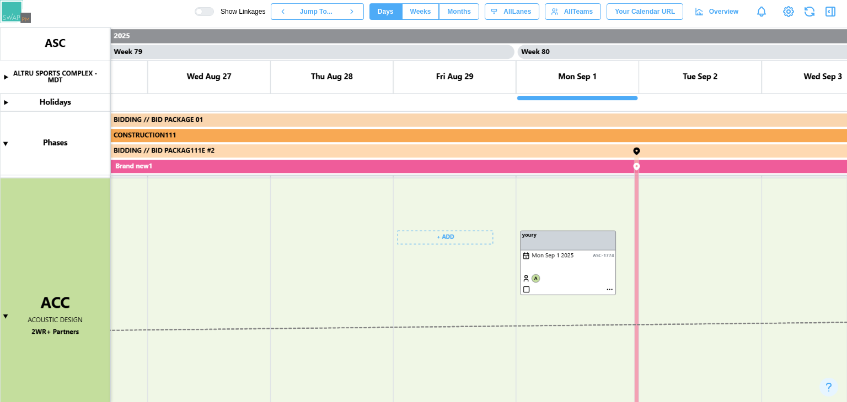
click at [514, 325] on canvas at bounding box center [423, 215] width 847 height 375
click at [487, 311] on canvas at bounding box center [423, 215] width 847 height 375
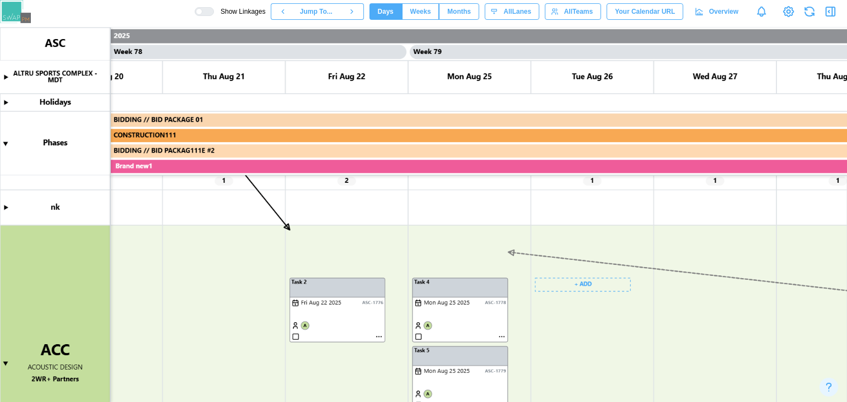
scroll to position [404, 0]
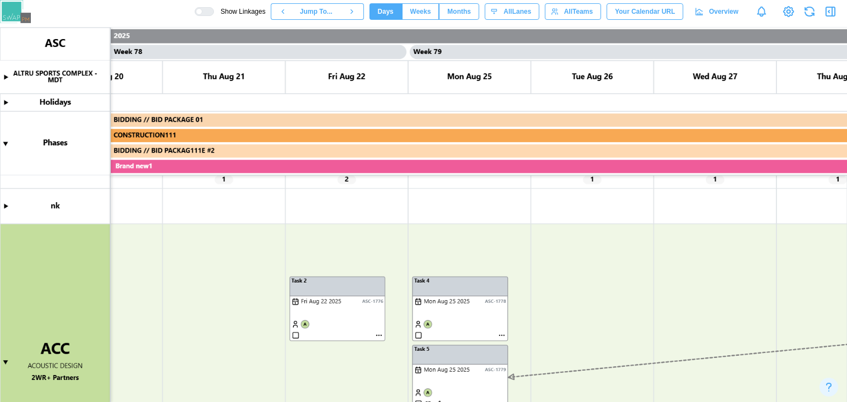
click at [505, 337] on canvas at bounding box center [423, 215] width 847 height 375
click at [503, 336] on canvas at bounding box center [423, 215] width 847 height 375
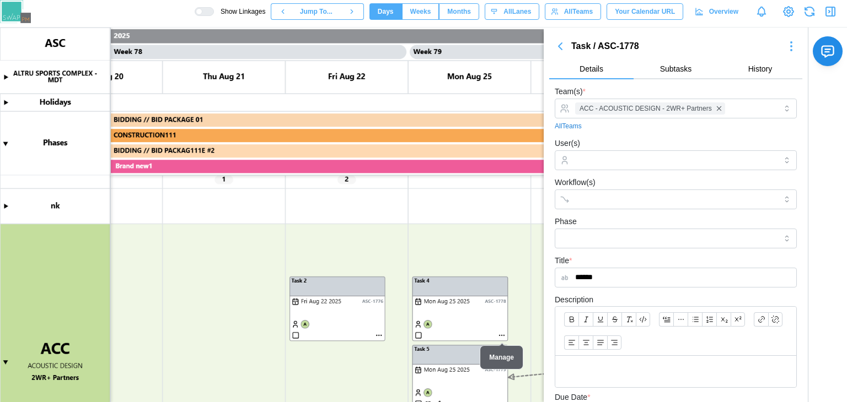
click at [503, 335] on canvas at bounding box center [423, 215] width 847 height 375
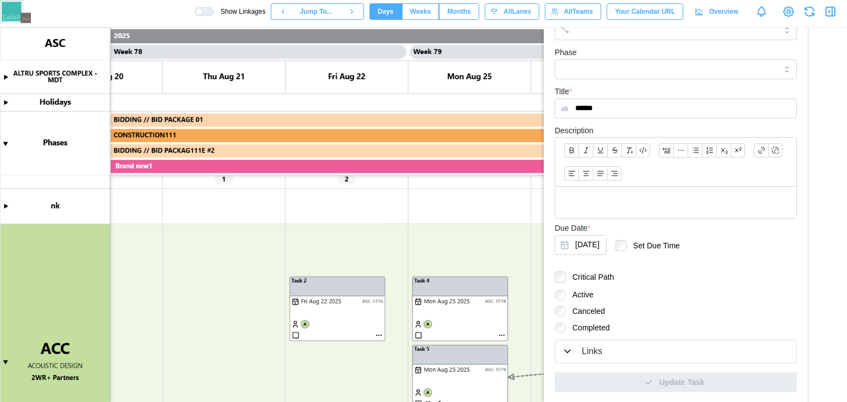
click at [598, 341] on button "Links" at bounding box center [675, 352] width 241 height 23
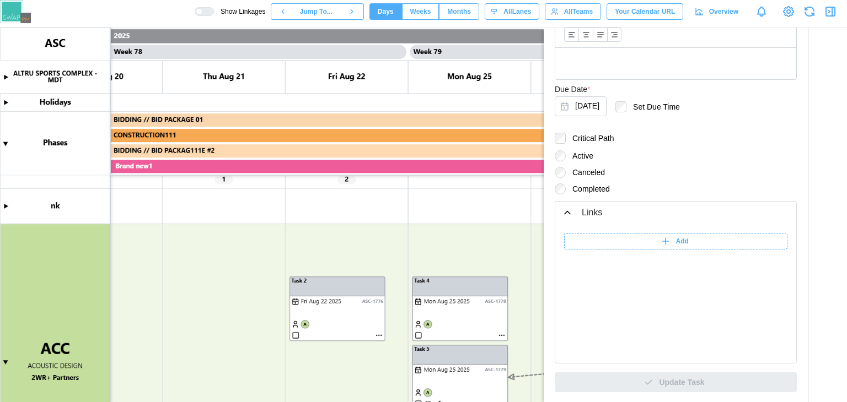
click at [640, 237] on div "Add" at bounding box center [674, 241] width 209 height 15
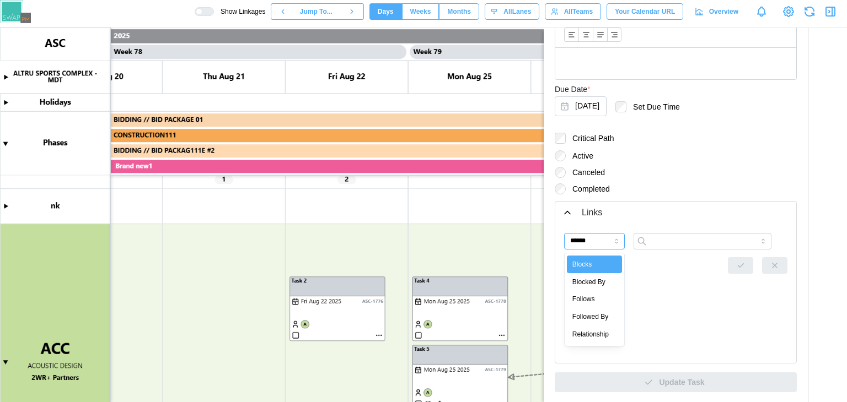
click at [582, 238] on input "******" at bounding box center [594, 241] width 61 height 17
type input "*******"
click at [659, 243] on input "search" at bounding box center [702, 241] width 138 height 17
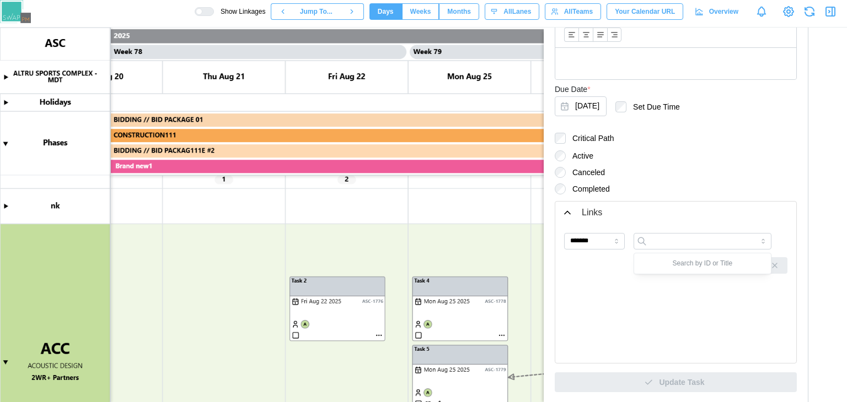
click at [450, 257] on canvas at bounding box center [423, 215] width 847 height 375
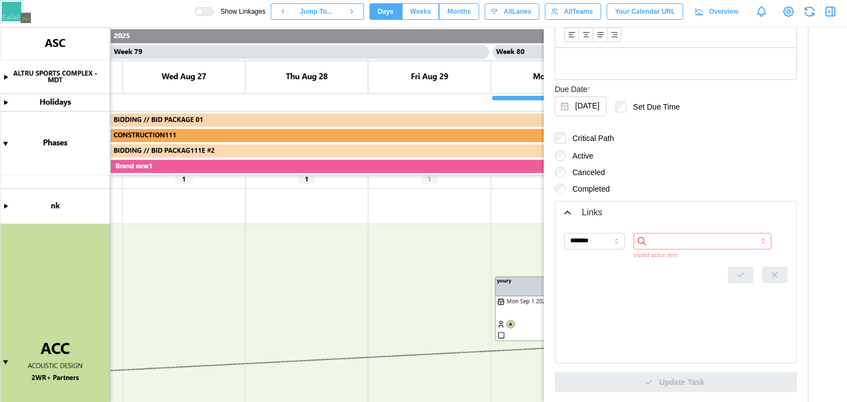
scroll to position [0, 48109]
click at [667, 241] on input "search" at bounding box center [702, 241] width 138 height 17
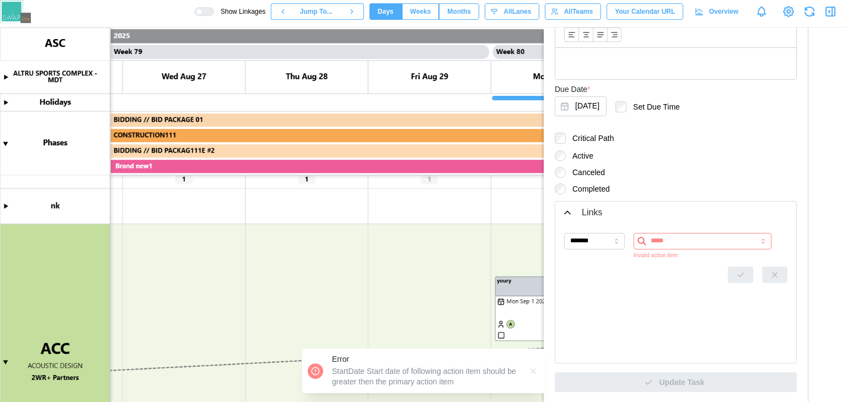
scroll to position [0, 48281]
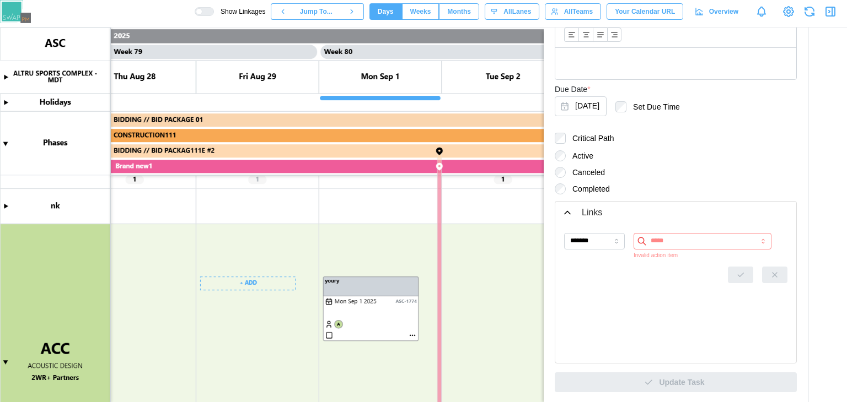
type input "*****"
click at [612, 233] on input "*******" at bounding box center [594, 241] width 61 height 17
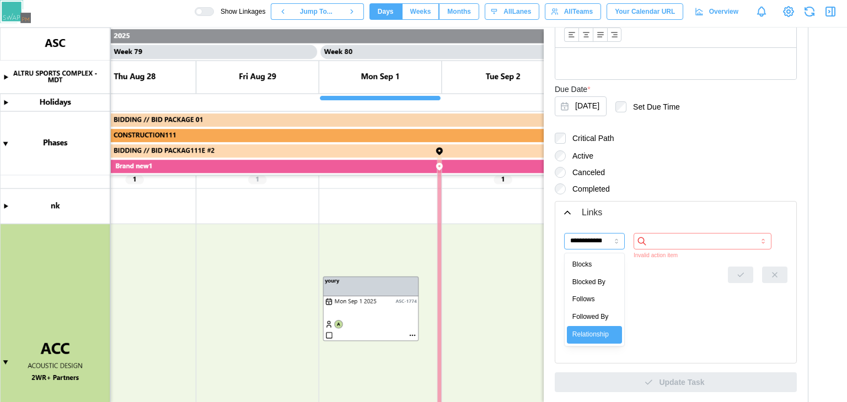
click at [606, 237] on input "**********" at bounding box center [594, 241] width 61 height 17
type input "**********"
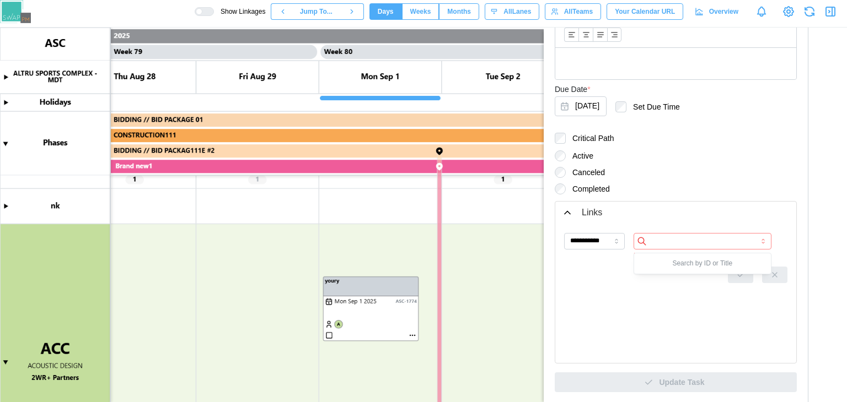
click at [659, 248] on input "search" at bounding box center [702, 241] width 138 height 17
click at [670, 236] on input "*****" at bounding box center [702, 241] width 138 height 17
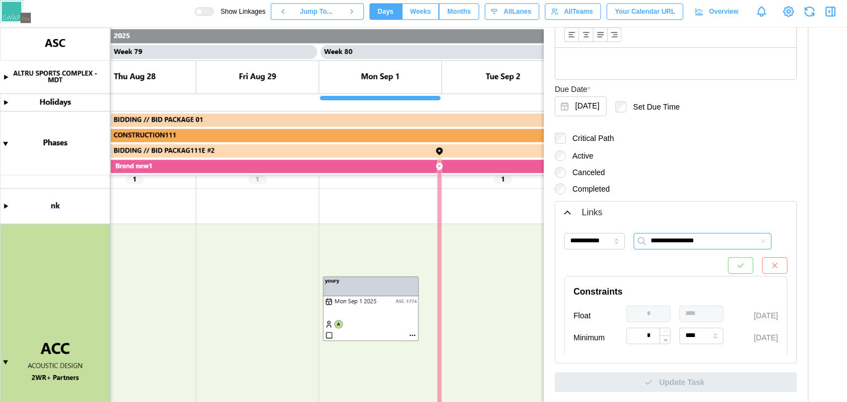
type input "**********"
click at [728, 271] on button "button" at bounding box center [740, 265] width 25 height 17
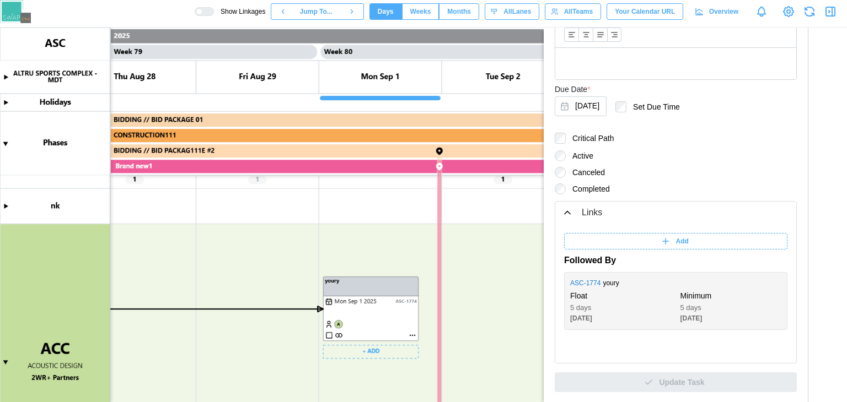
scroll to position [545, 0]
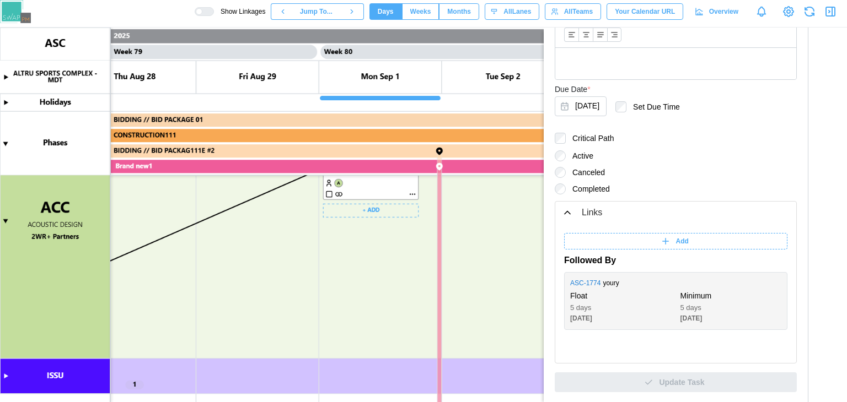
click at [367, 207] on canvas at bounding box center [423, 215] width 847 height 375
click at [379, 208] on canvas at bounding box center [423, 215] width 847 height 375
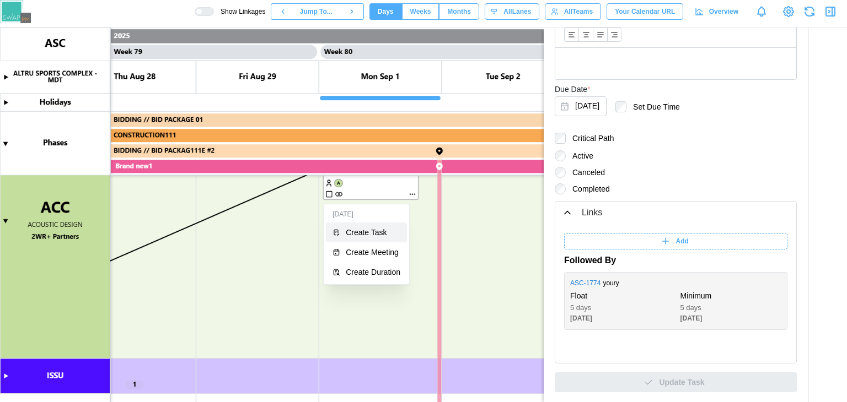
click at [370, 228] on div "Create Task" at bounding box center [373, 232] width 55 height 9
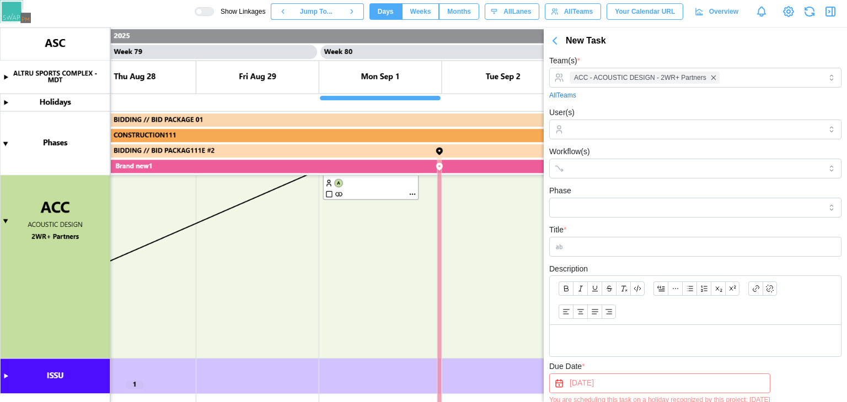
scroll to position [99, 0]
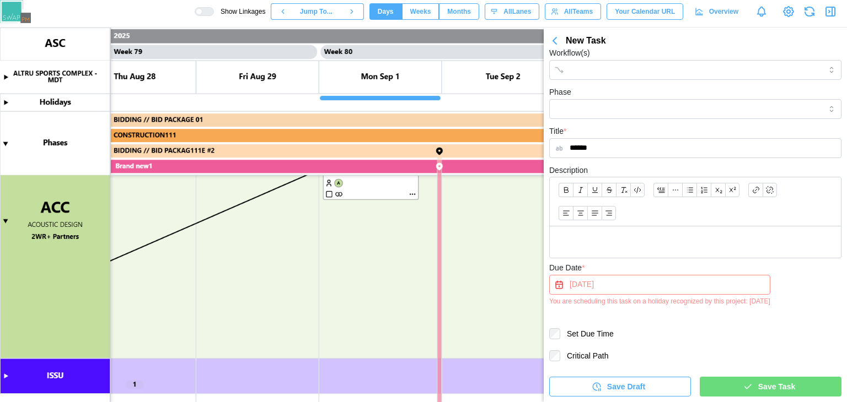
type input "******"
click at [662, 291] on button "Sep 1, 2025" at bounding box center [659, 285] width 221 height 20
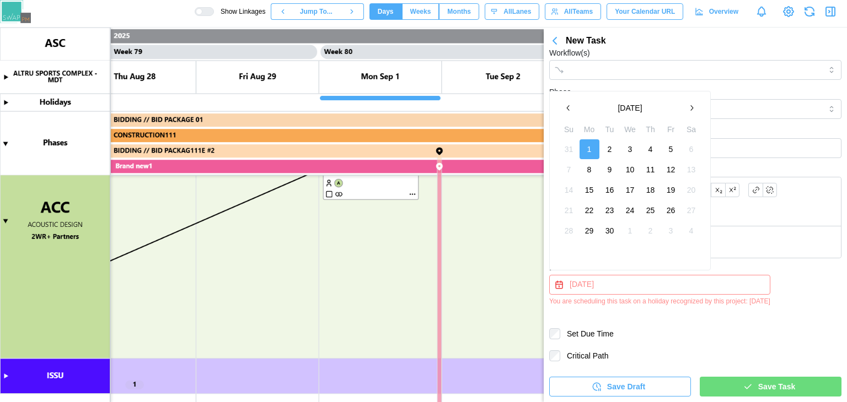
click at [610, 152] on button "2" at bounding box center [610, 149] width 20 height 20
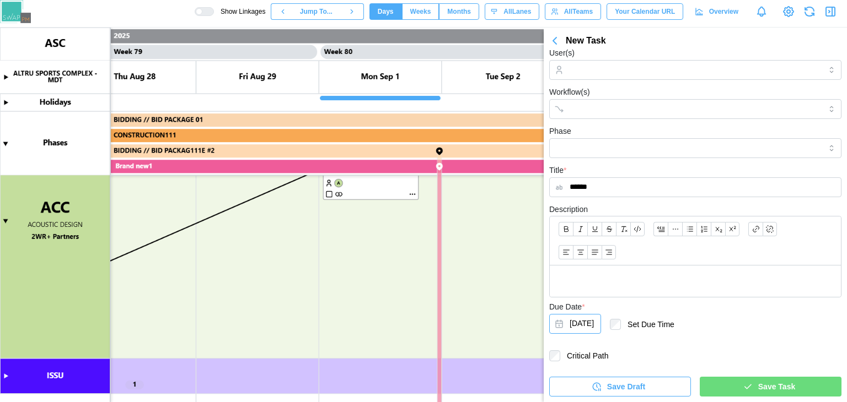
scroll to position [59, 0]
click at [718, 394] on div "Save Task" at bounding box center [769, 387] width 124 height 19
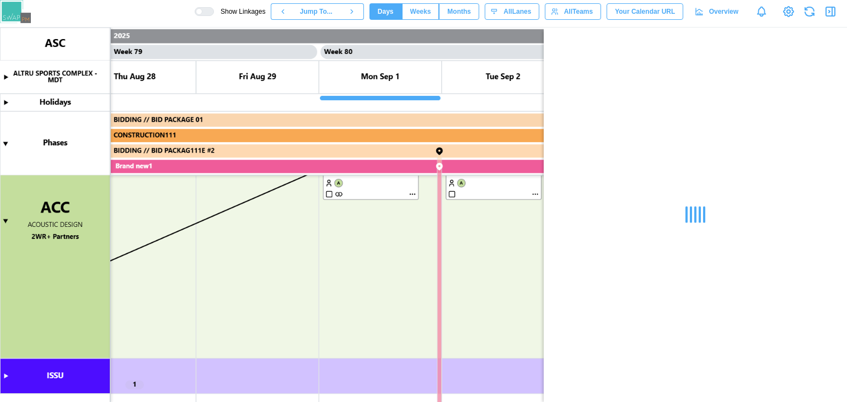
scroll to position [0, 0]
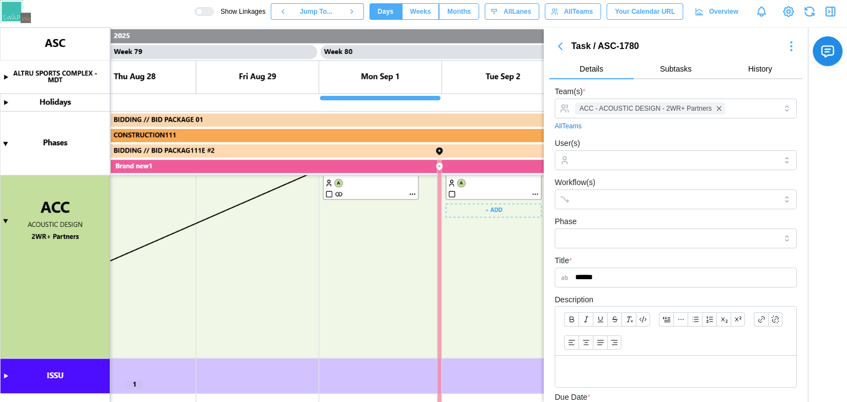
click at [534, 195] on canvas at bounding box center [423, 215] width 847 height 375
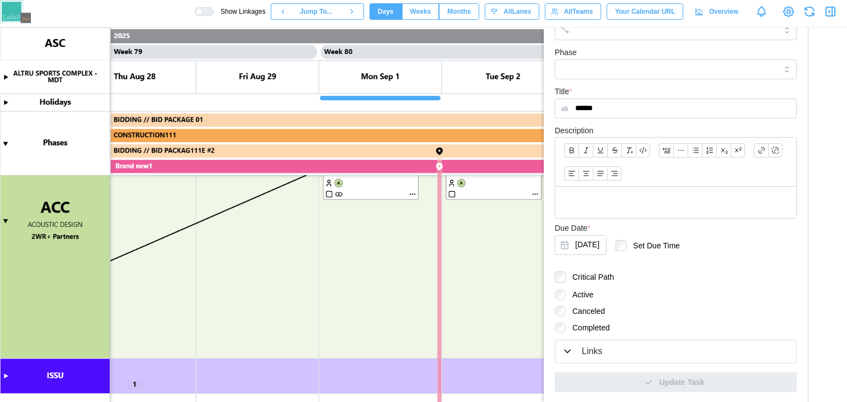
click at [605, 350] on div "Links" at bounding box center [676, 352] width 228 height 14
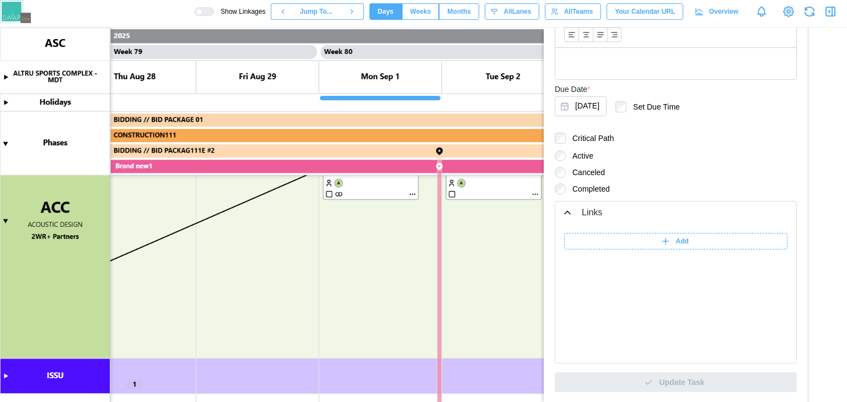
click at [615, 239] on div "Add" at bounding box center [674, 241] width 209 height 15
click at [603, 243] on input "******" at bounding box center [594, 241] width 61 height 17
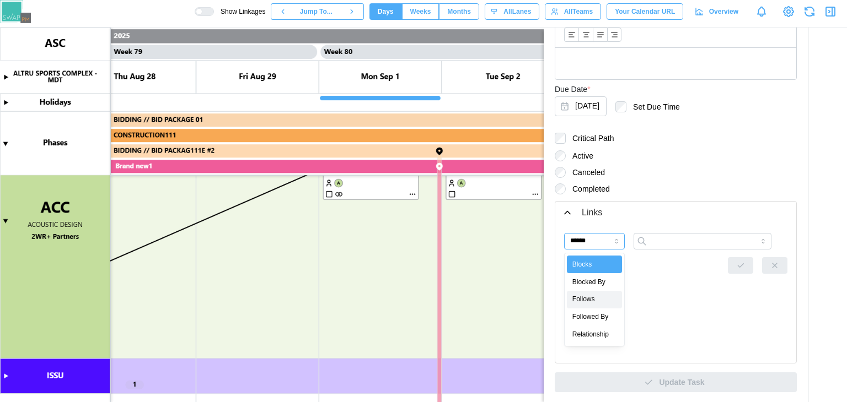
type input "*******"
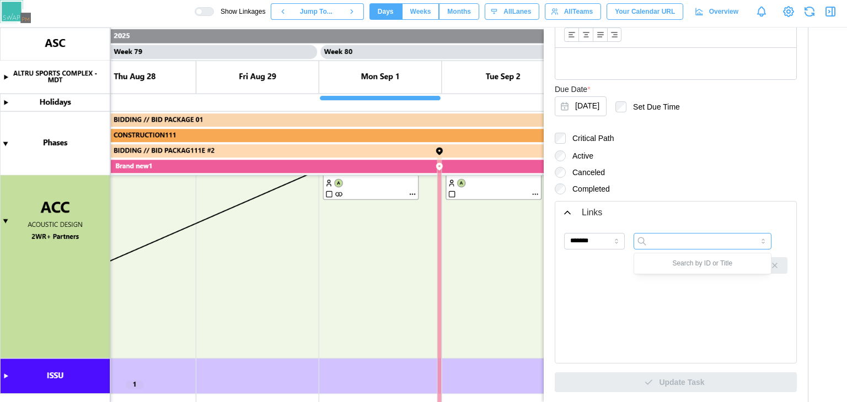
click at [660, 241] on input "search" at bounding box center [702, 241] width 138 height 17
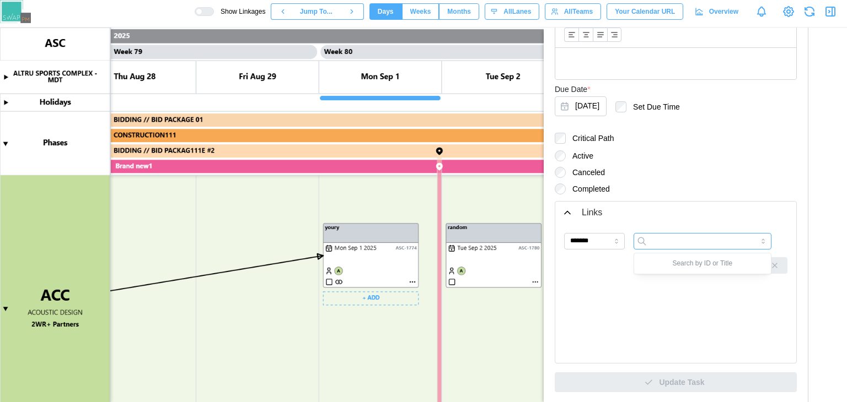
scroll to position [456, 0]
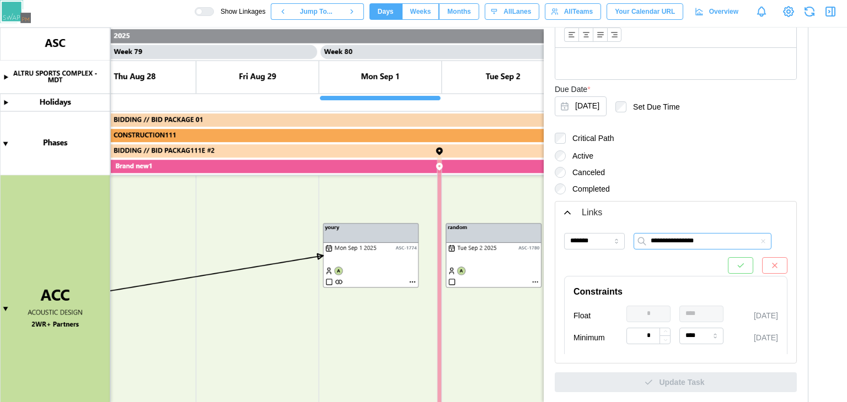
type input "**********"
click at [736, 266] on icon "button" at bounding box center [740, 265] width 9 height 9
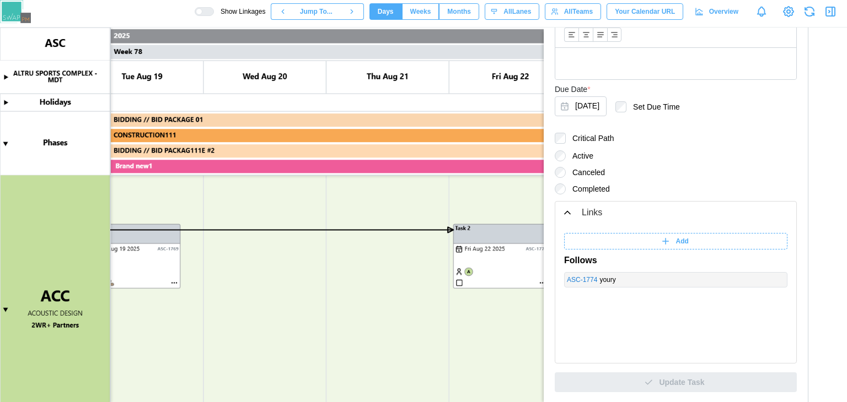
scroll to position [0, 47743]
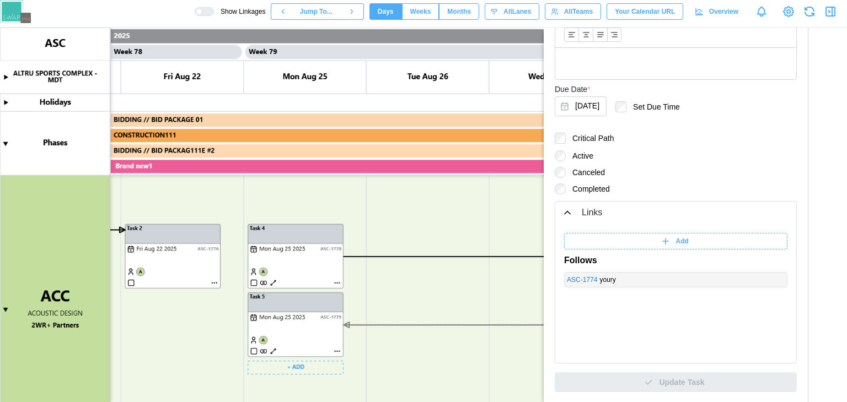
click at [273, 285] on canvas at bounding box center [423, 215] width 847 height 375
click at [272, 282] on canvas at bounding box center [423, 215] width 847 height 375
click at [214, 283] on canvas at bounding box center [423, 215] width 847 height 375
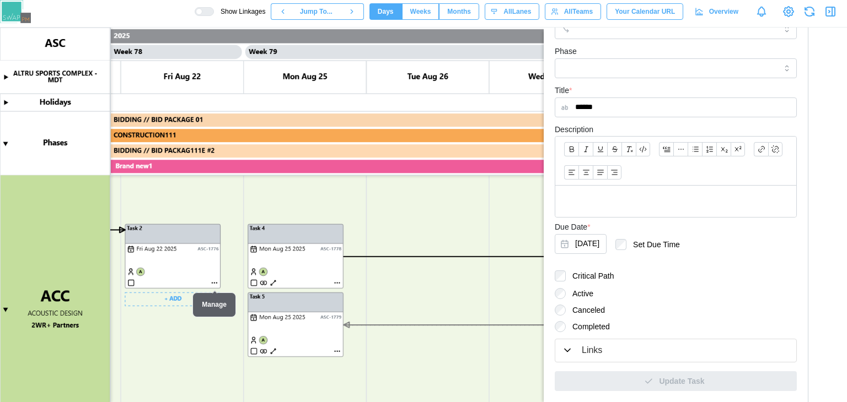
scroll to position [138, 0]
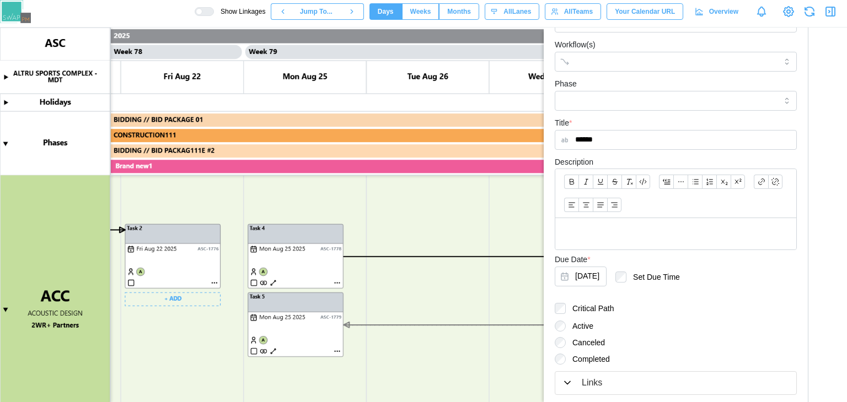
click at [227, 207] on canvas at bounding box center [423, 215] width 847 height 375
click at [254, 303] on canvas at bounding box center [423, 215] width 847 height 375
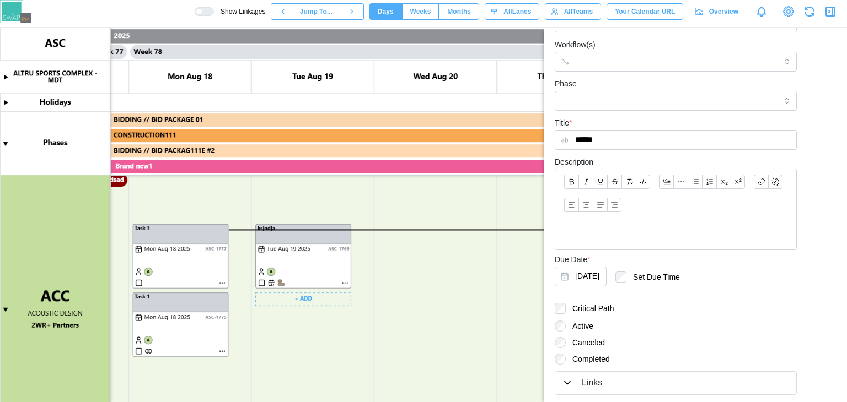
scroll to position [0, 48035]
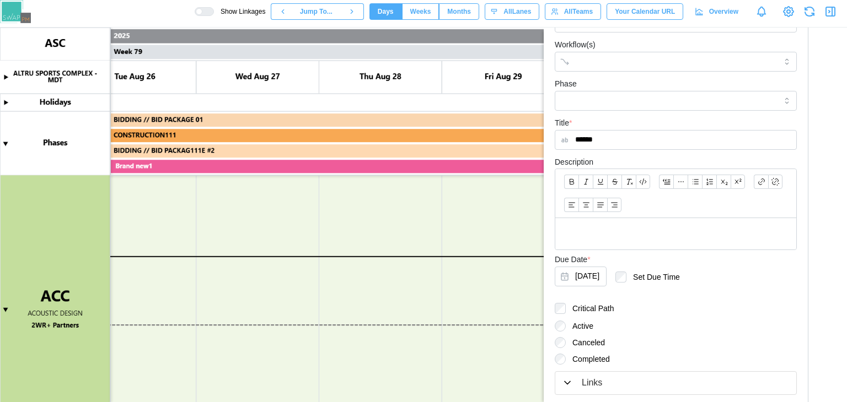
click at [276, 323] on canvas at bounding box center [423, 215] width 847 height 375
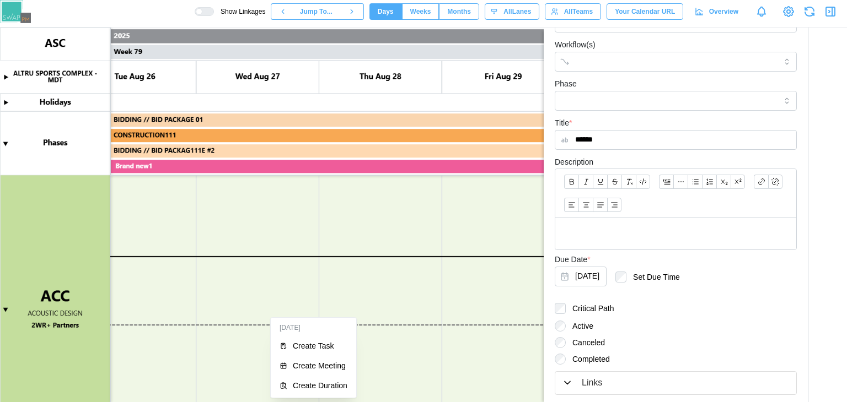
drag, startPoint x: 276, startPoint y: 323, endPoint x: 222, endPoint y: 300, distance: 58.6
click at [222, 300] on canvas at bounding box center [423, 215] width 847 height 375
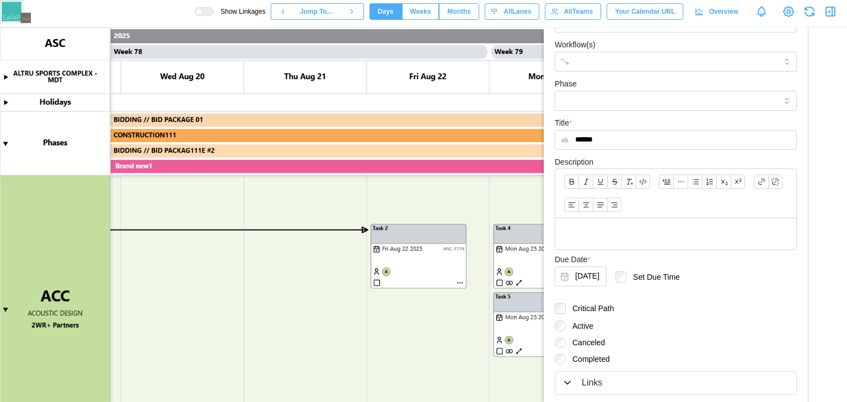
scroll to position [0, 47754]
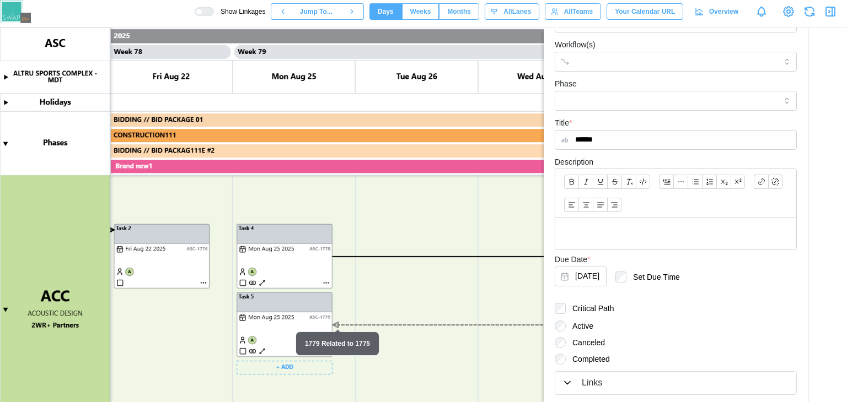
click at [335, 322] on canvas at bounding box center [423, 215] width 847 height 375
click at [337, 323] on canvas at bounding box center [423, 215] width 847 height 375
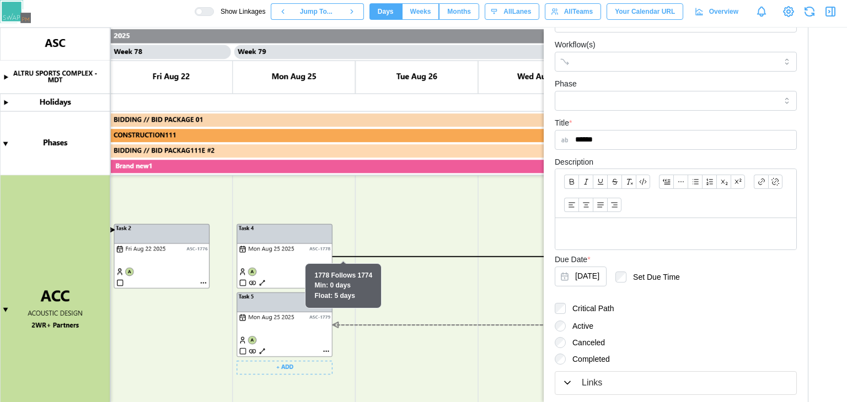
click at [337, 324] on canvas at bounding box center [423, 215] width 847 height 375
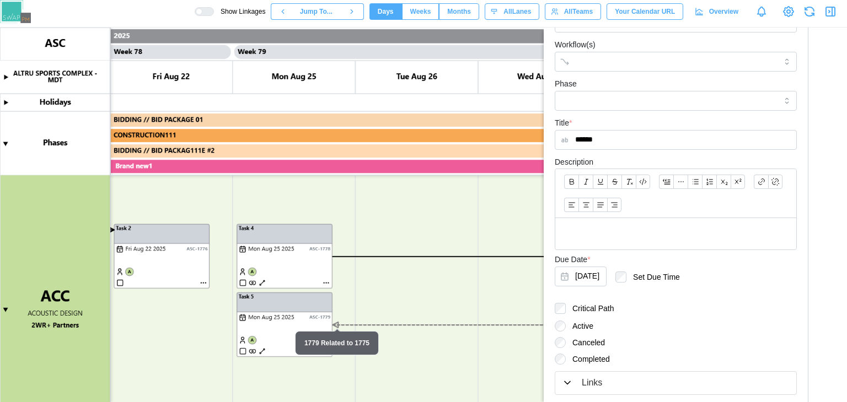
click at [337, 324] on canvas at bounding box center [423, 215] width 847 height 375
click at [326, 351] on canvas at bounding box center [423, 215] width 847 height 375
click at [351, 325] on canvas at bounding box center [423, 215] width 847 height 375
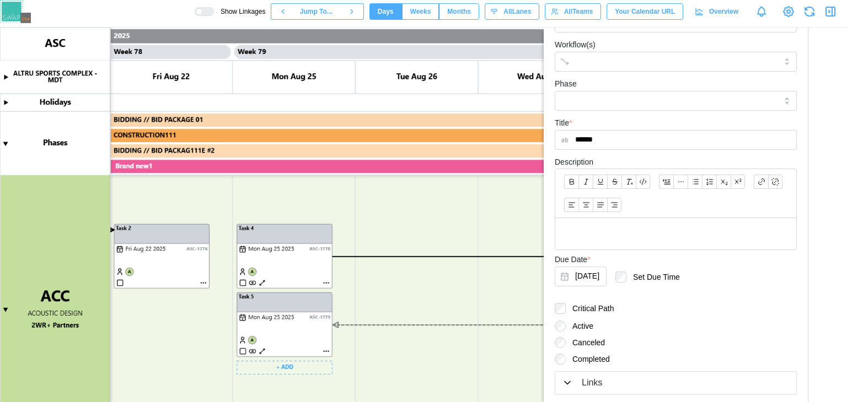
click at [337, 326] on canvas at bounding box center [423, 215] width 847 height 375
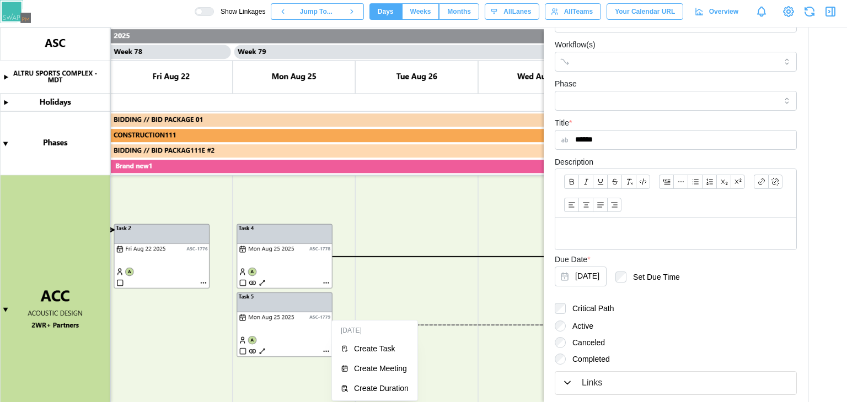
drag, startPoint x: 337, startPoint y: 326, endPoint x: 457, endPoint y: 369, distance: 127.6
click at [457, 369] on canvas at bounding box center [423, 215] width 847 height 375
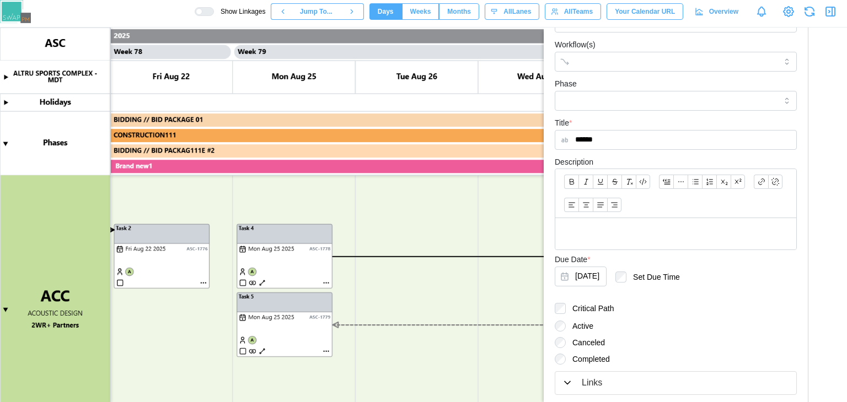
click at [590, 377] on div "Links" at bounding box center [592, 384] width 20 height 14
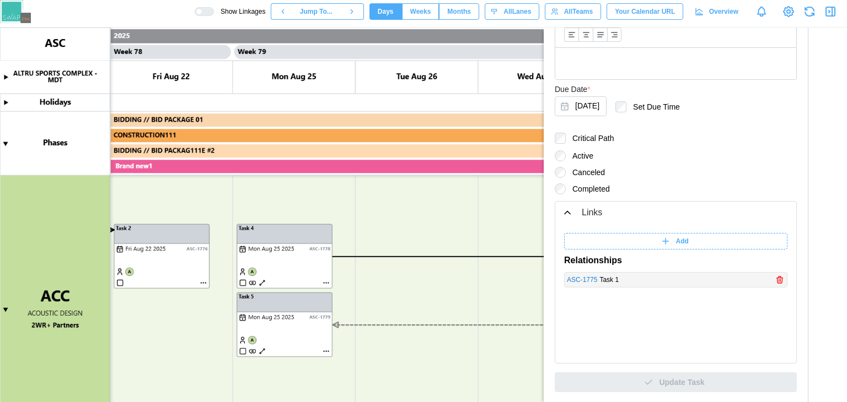
click at [586, 276] on link "ASC - 1775" at bounding box center [582, 280] width 30 height 10
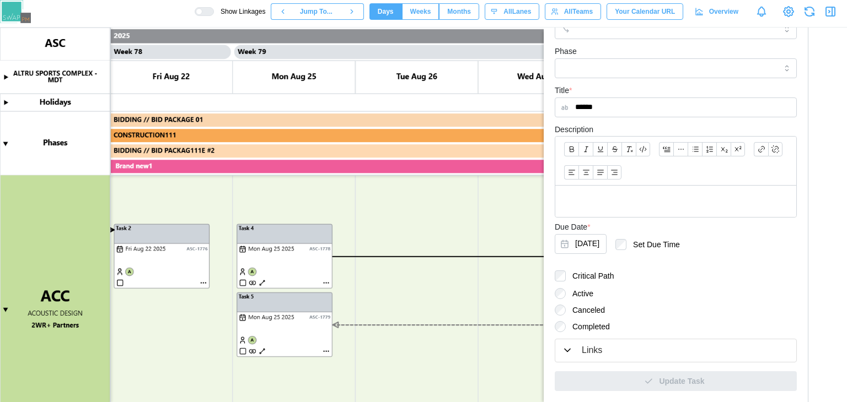
scroll to position [138, 0]
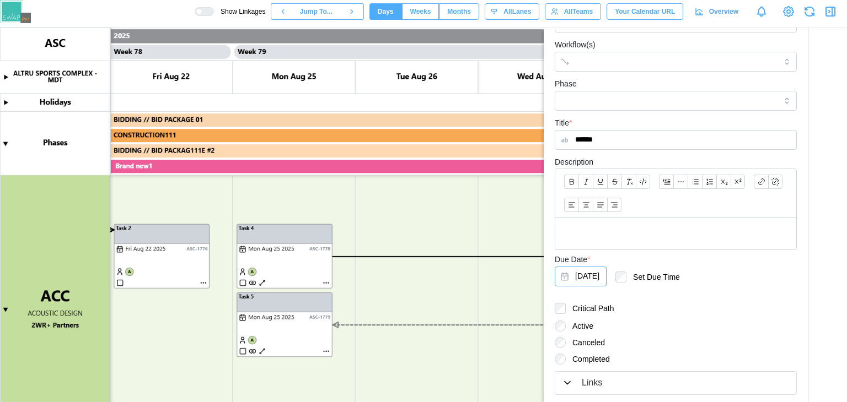
click at [666, 318] on form "Team(s) * ACC - ACOUSTIC DESIGN - 2WR+ Partners All Teams User(s) Workflow(s) P…" at bounding box center [676, 185] width 242 height 477
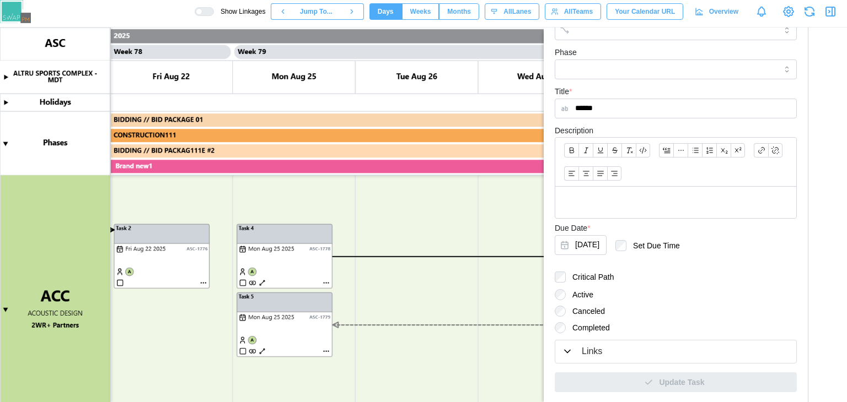
click at [590, 349] on div "Links" at bounding box center [592, 352] width 20 height 14
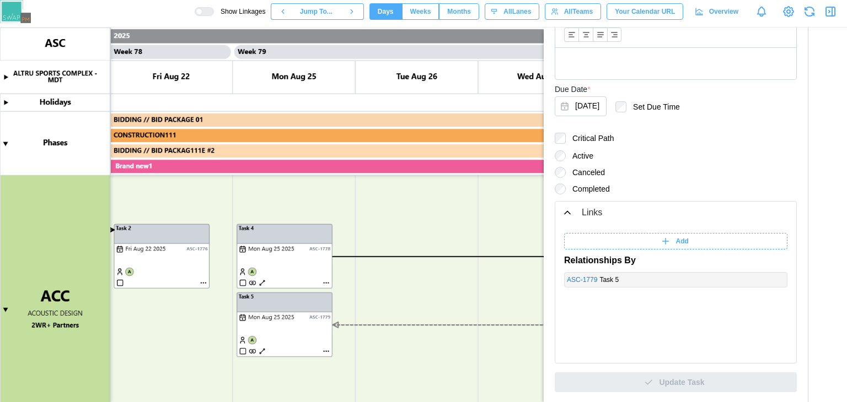
scroll to position [0, 0]
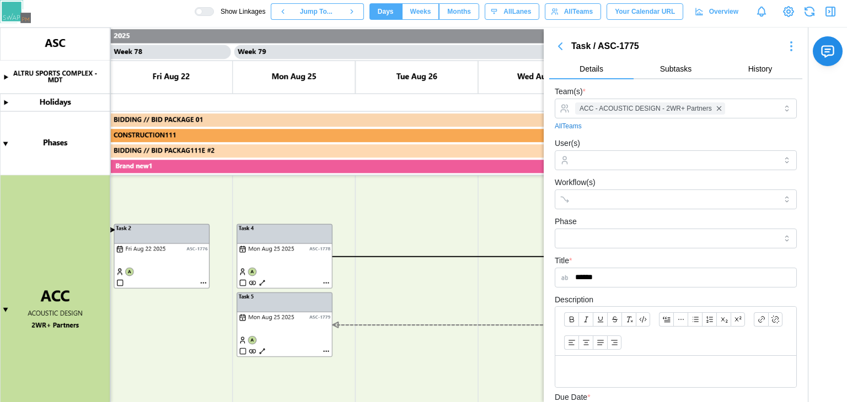
click at [560, 41] on icon "button" at bounding box center [560, 46] width 13 height 13
click at [562, 48] on icon "button" at bounding box center [560, 46] width 13 height 13
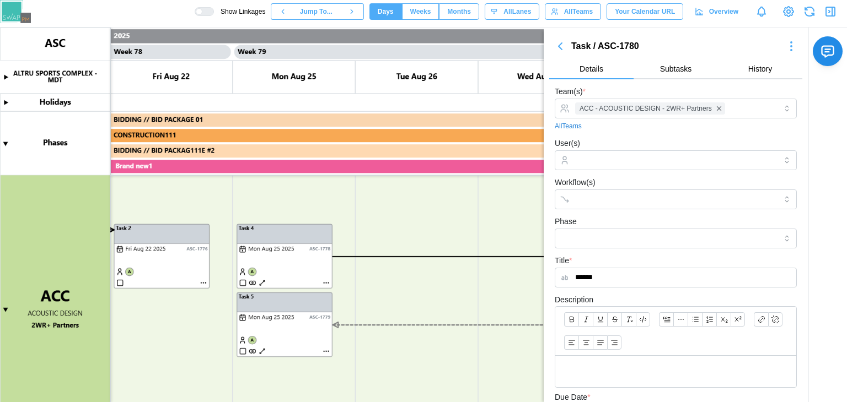
click at [824, 10] on icon "button" at bounding box center [830, 11] width 13 height 13
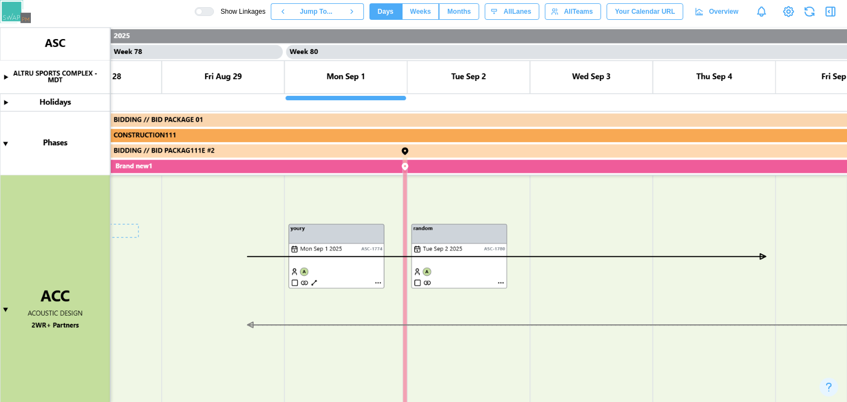
scroll to position [0, 48316]
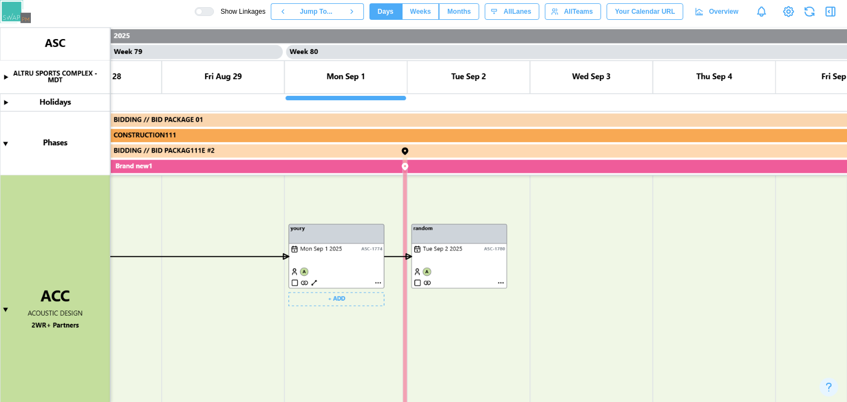
click at [286, 309] on canvas at bounding box center [423, 215] width 847 height 375
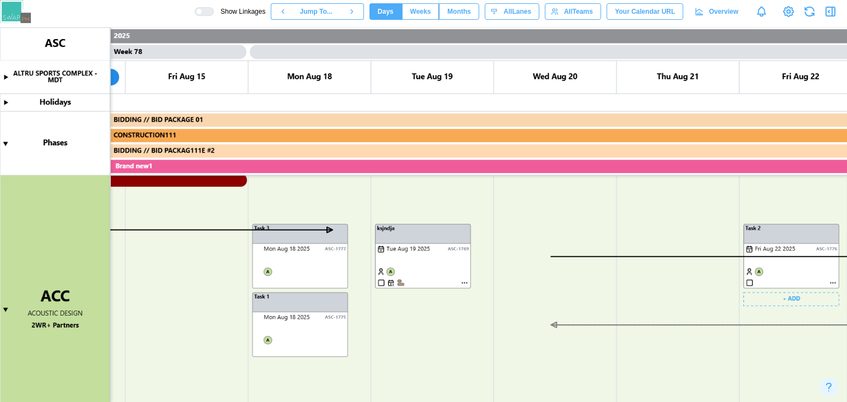
scroll to position [458, 0]
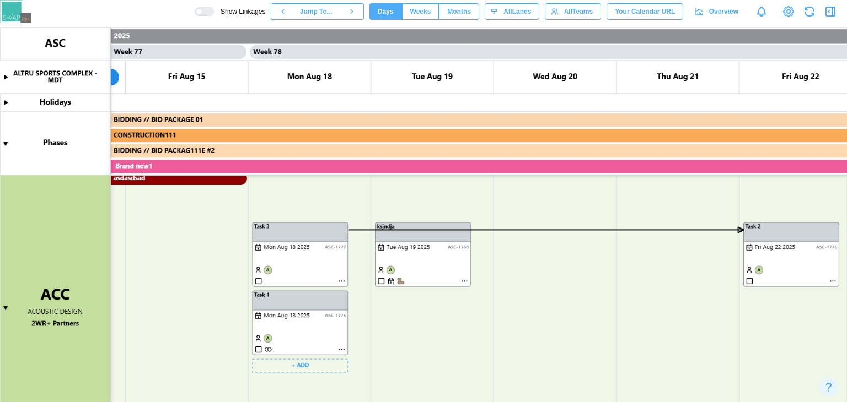
click at [326, 249] on canvas at bounding box center [423, 215] width 847 height 375
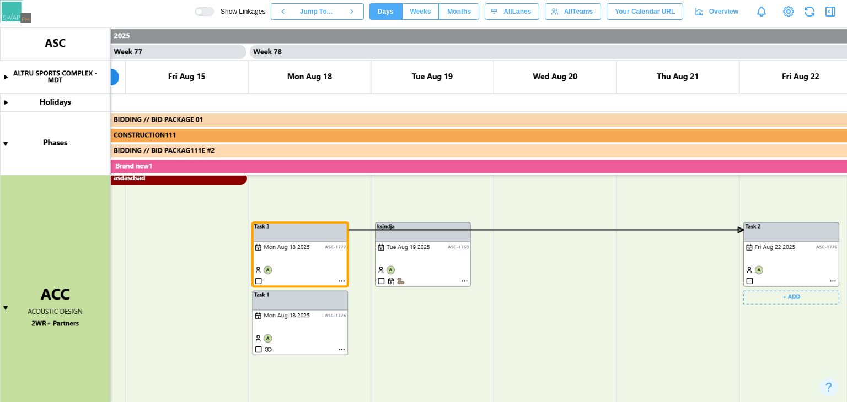
click at [779, 261] on canvas at bounding box center [423, 215] width 847 height 375
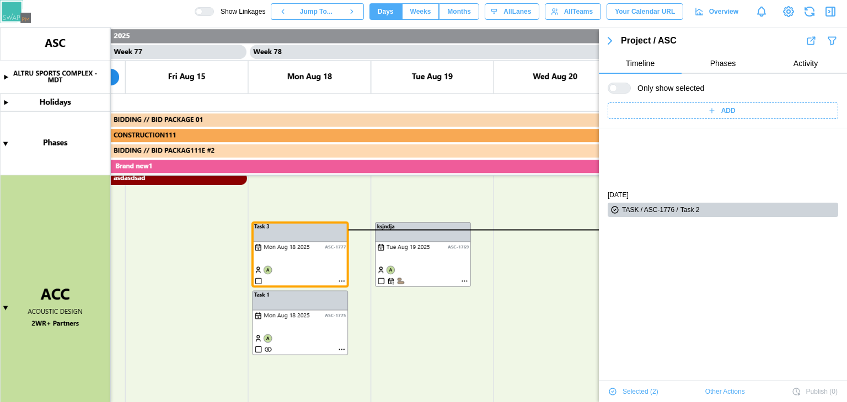
scroll to position [75, 0]
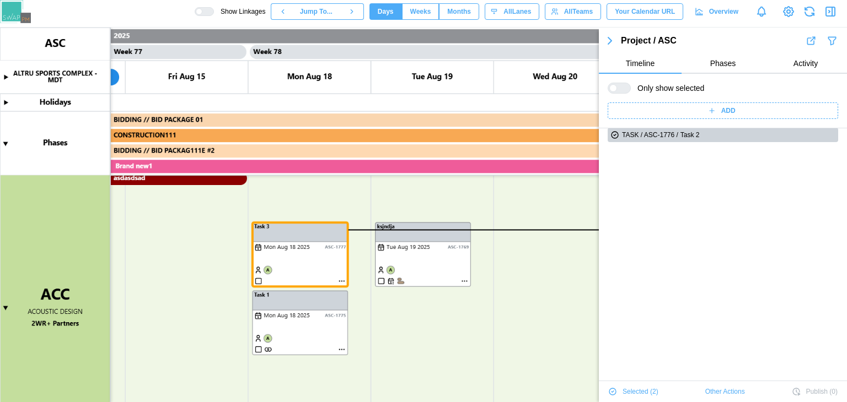
drag, startPoint x: 584, startPoint y: 276, endPoint x: 529, endPoint y: 255, distance: 59.2
click at [529, 255] on canvas at bounding box center [423, 215] width 847 height 375
click at [614, 45] on icon "button" at bounding box center [609, 40] width 13 height 13
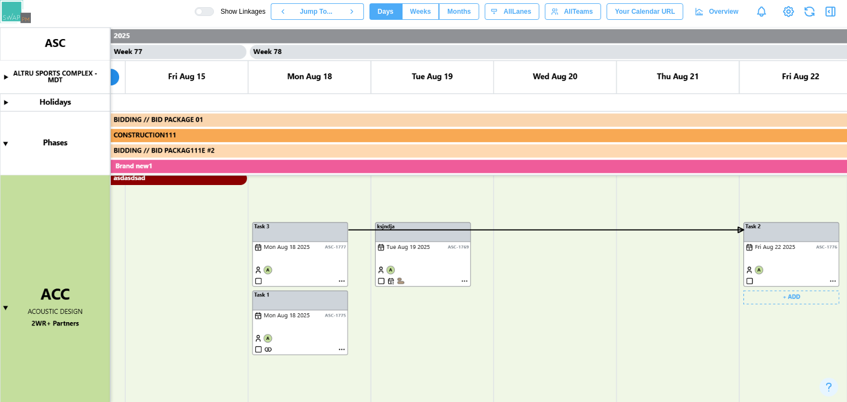
click at [771, 257] on canvas at bounding box center [423, 215] width 847 height 375
click at [299, 248] on canvas at bounding box center [423, 215] width 847 height 375
click at [791, 260] on canvas at bounding box center [423, 215] width 847 height 375
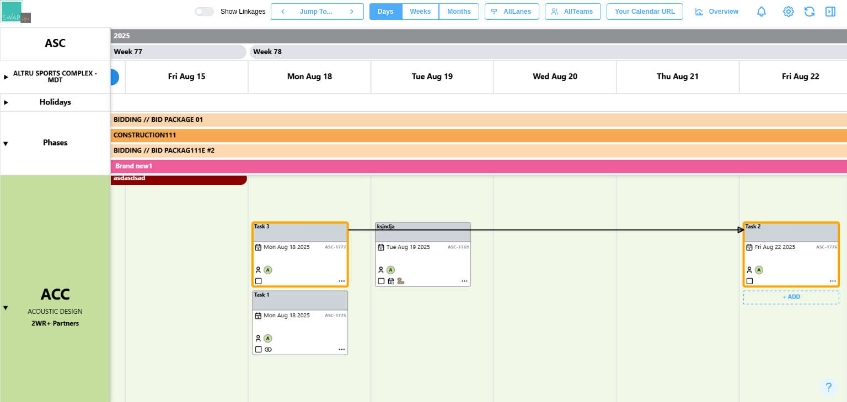
scroll to position [0, 0]
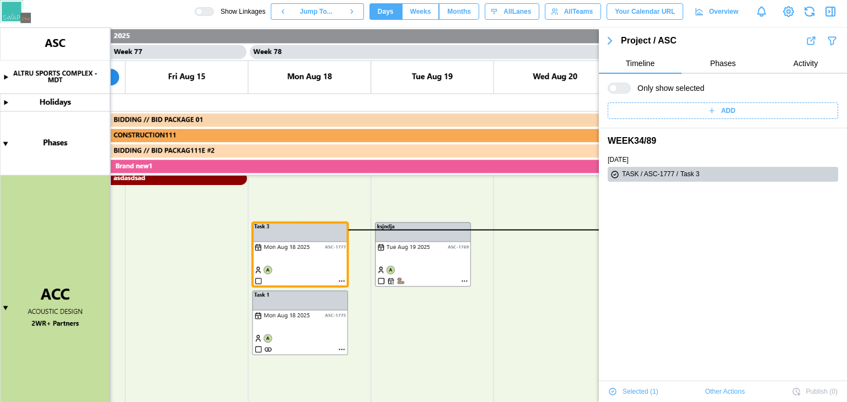
click at [611, 39] on icon "button" at bounding box center [609, 40] width 13 height 13
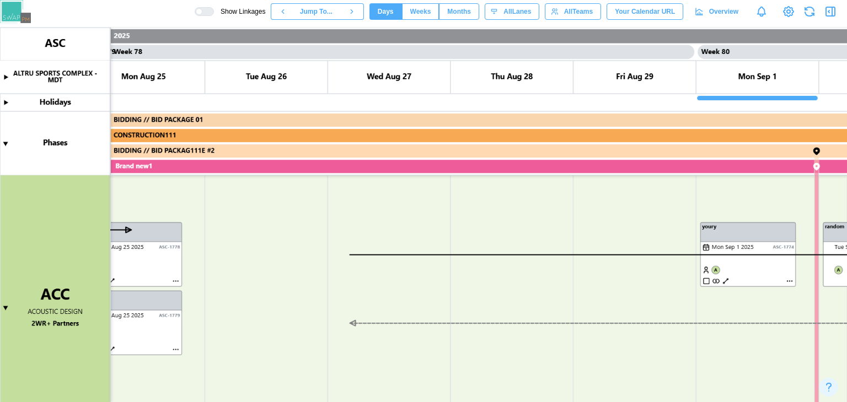
scroll to position [0, 47904]
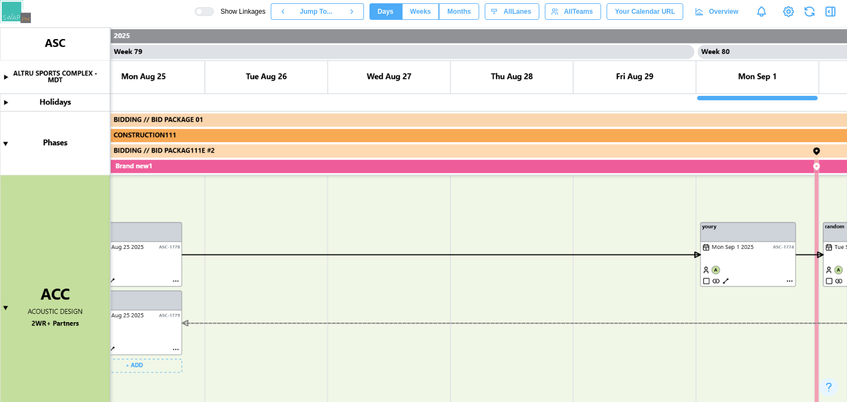
click at [161, 253] on canvas at bounding box center [423, 215] width 847 height 375
click at [776, 256] on canvas at bounding box center [423, 215] width 847 height 375
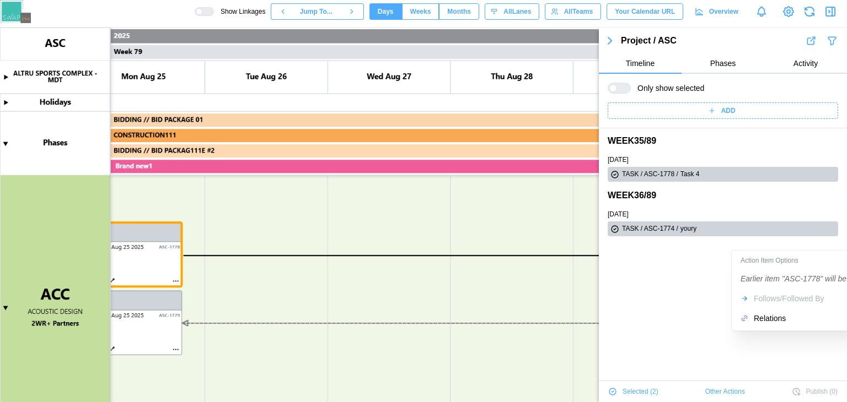
scroll to position [0, 0]
click at [768, 319] on div "Relations" at bounding box center [819, 318] width 130 height 9
click at [754, 318] on div "Relations" at bounding box center [819, 318] width 130 height 9
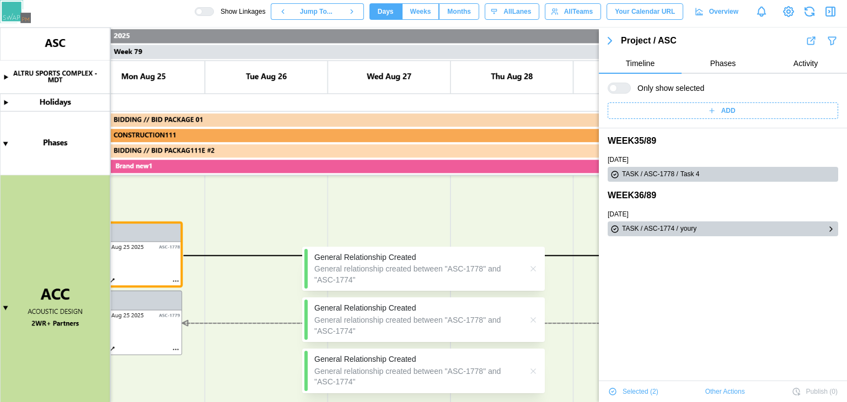
click at [610, 41] on icon "button" at bounding box center [609, 40] width 3 height 7
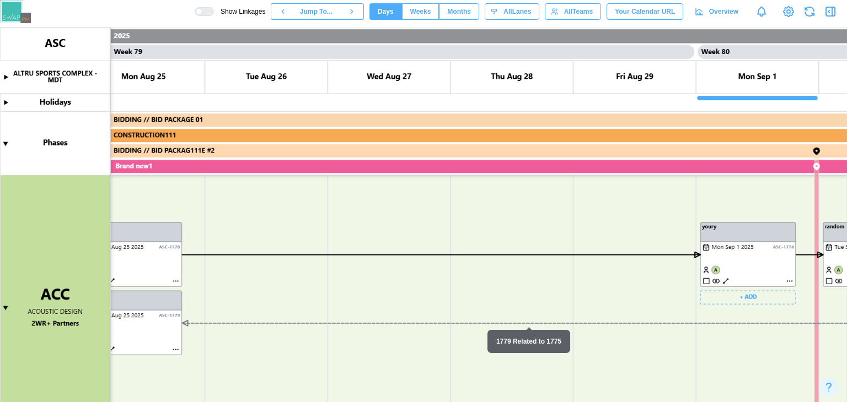
click at [718, 255] on canvas at bounding box center [423, 215] width 847 height 375
click at [139, 272] on canvas at bounding box center [423, 215] width 847 height 375
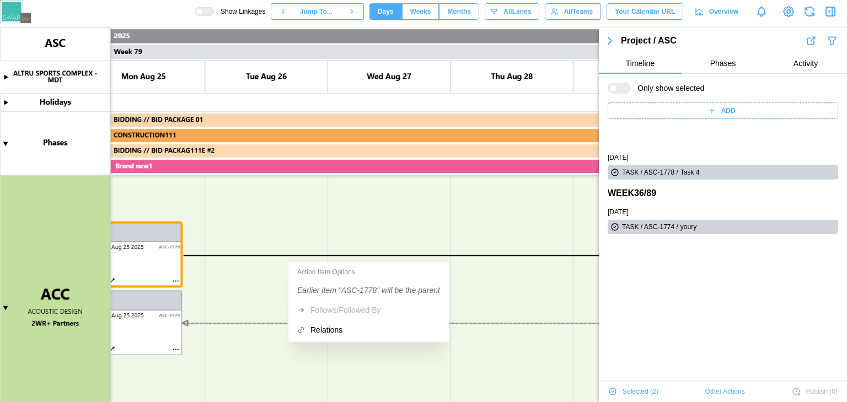
scroll to position [37, 0]
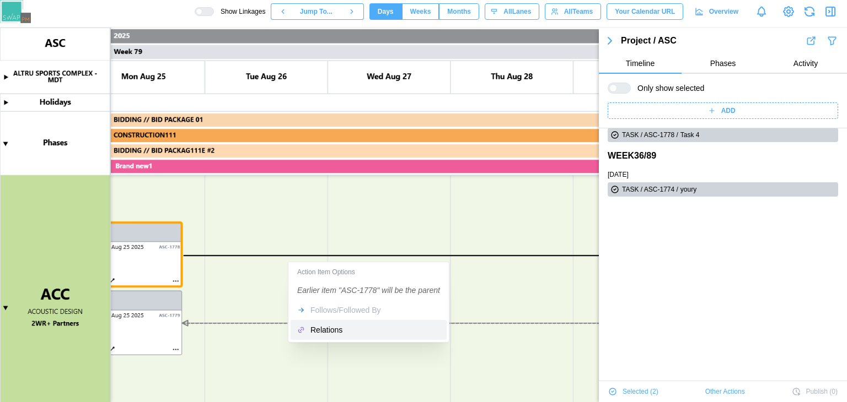
click at [314, 334] on div "Relations" at bounding box center [375, 330] width 130 height 9
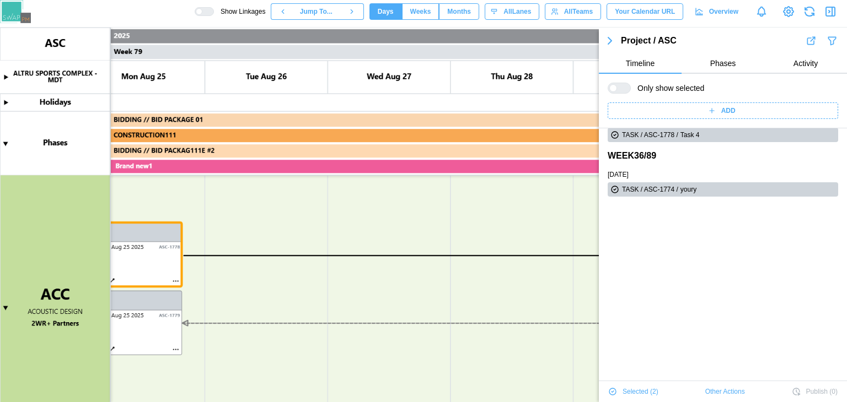
drag, startPoint x: 646, startPoint y: 284, endPoint x: 493, endPoint y: 266, distance: 153.9
click at [493, 266] on canvas at bounding box center [423, 215] width 847 height 375
click at [608, 41] on icon "button" at bounding box center [609, 40] width 3 height 7
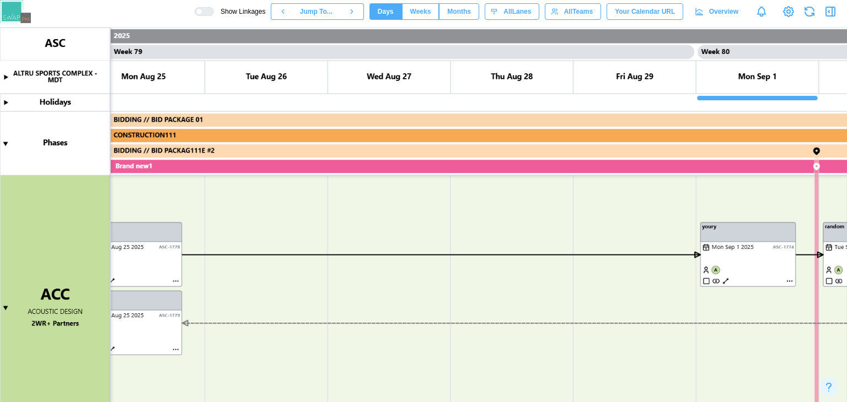
click at [644, 289] on canvas at bounding box center [423, 215] width 847 height 375
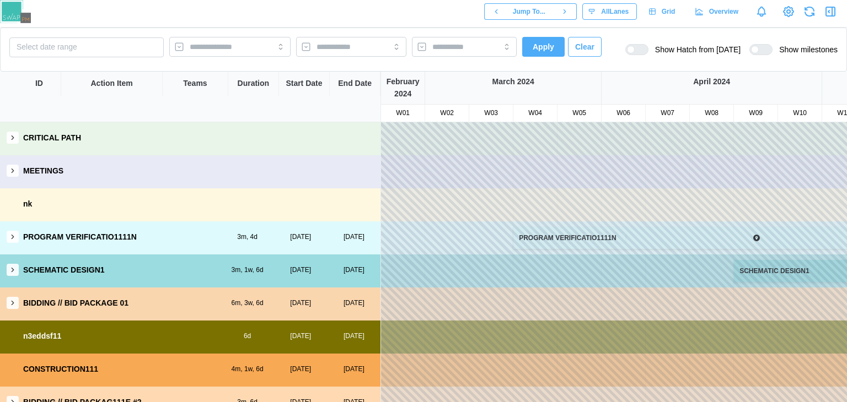
click at [7, 235] on button "button" at bounding box center [13, 237] width 12 height 12
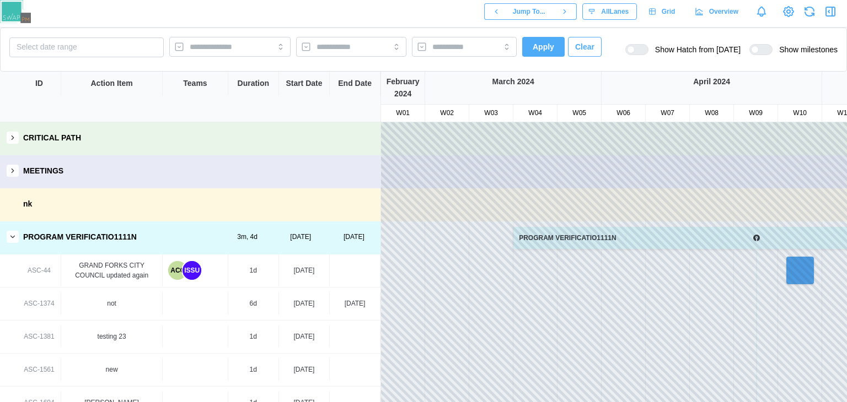
click at [122, 309] on div "not" at bounding box center [111, 304] width 101 height 22
click at [114, 303] on div "not" at bounding box center [112, 304] width 92 height 10
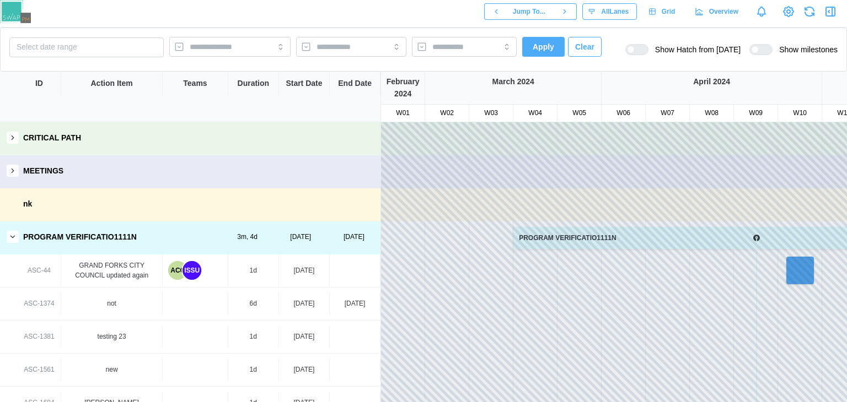
click at [328, 303] on div "14 Apr, 2025" at bounding box center [304, 304] width 51 height 22
drag, startPoint x: 328, startPoint y: 303, endPoint x: 363, endPoint y: 311, distance: 35.7
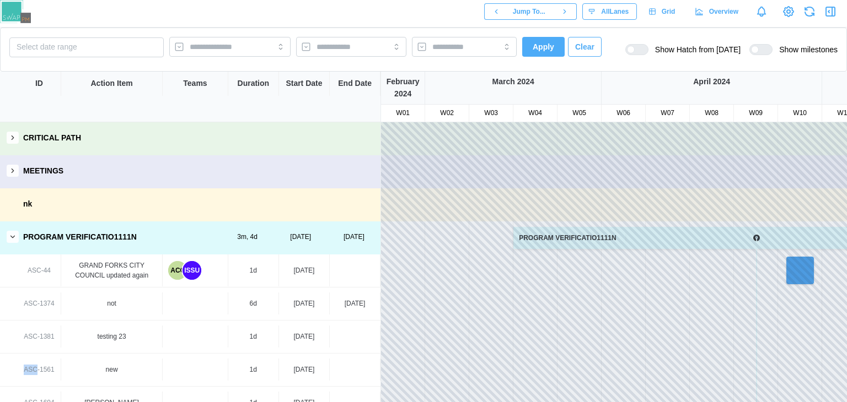
click at [227, 311] on div at bounding box center [195, 304] width 65 height 22
click at [45, 305] on div "ASC-1374" at bounding box center [39, 304] width 30 height 10
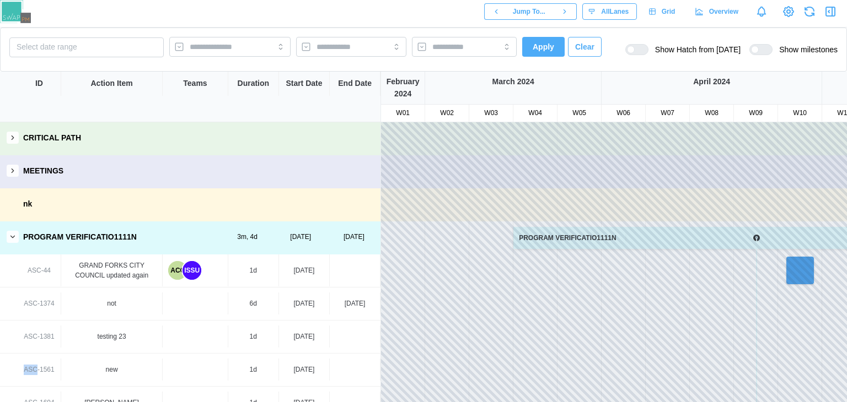
click at [45, 305] on div "ASC-1374" at bounding box center [39, 304] width 30 height 10
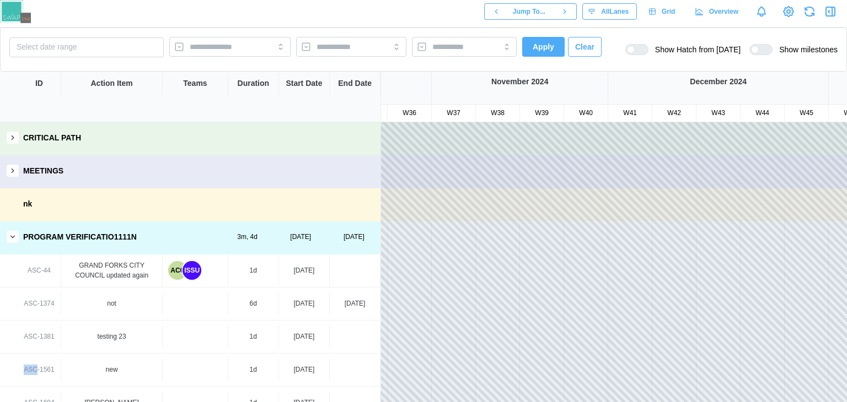
scroll to position [0, 1666]
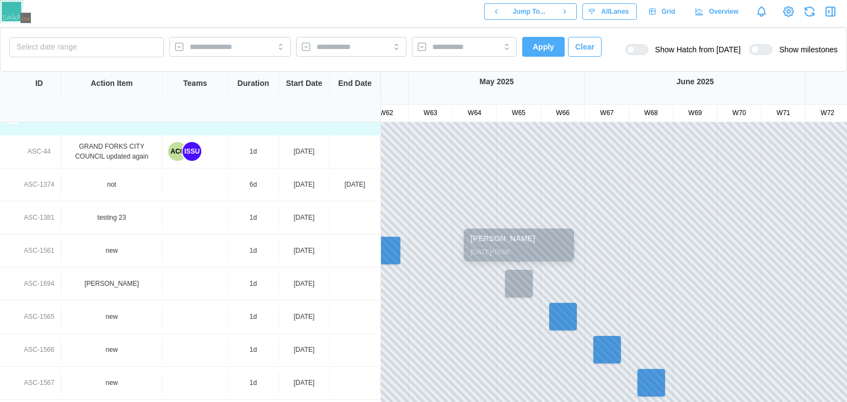
click at [518, 287] on div at bounding box center [519, 284] width 28 height 28
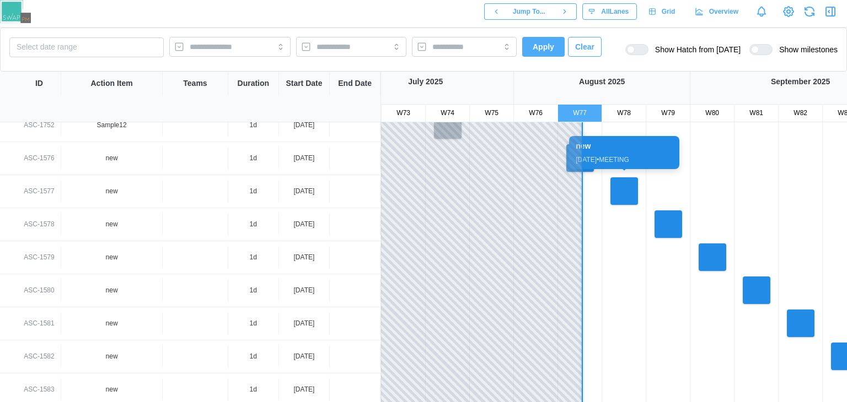
click at [617, 181] on div at bounding box center [624, 192] width 28 height 28
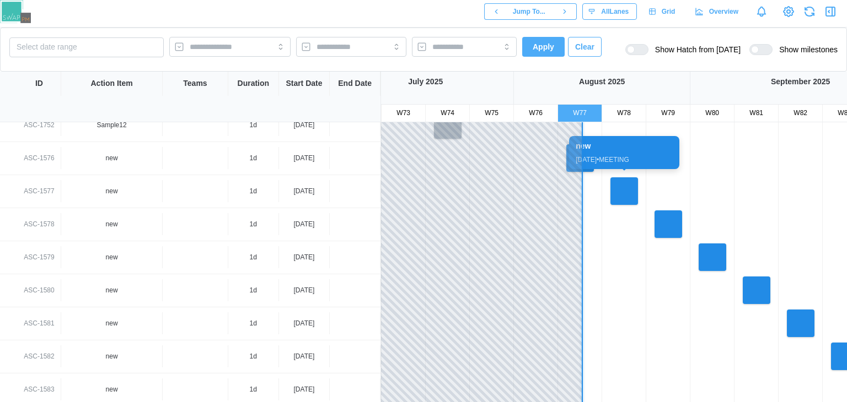
click at [617, 181] on div at bounding box center [624, 192] width 28 height 28
drag, startPoint x: 617, startPoint y: 181, endPoint x: 832, endPoint y: 10, distance: 275.0
click at [832, 10] on div "Jump To... All Lanes Grid Overview" at bounding box center [423, 11] width 847 height 23
click at [832, 10] on icon "button" at bounding box center [830, 11] width 13 height 13
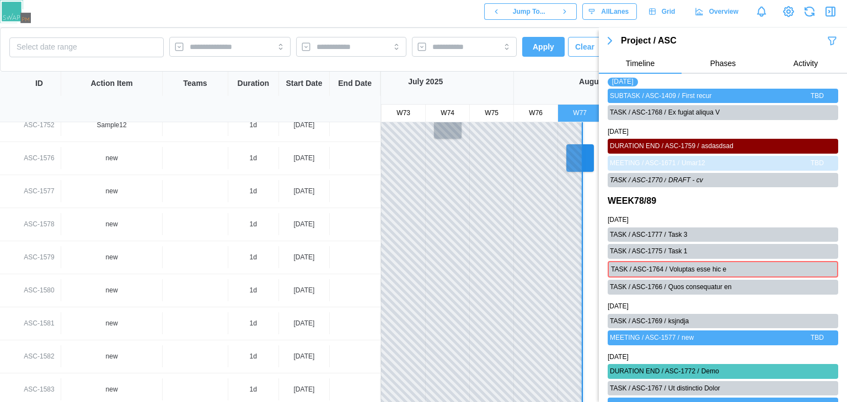
click at [832, 10] on icon "button" at bounding box center [830, 11] width 13 height 13
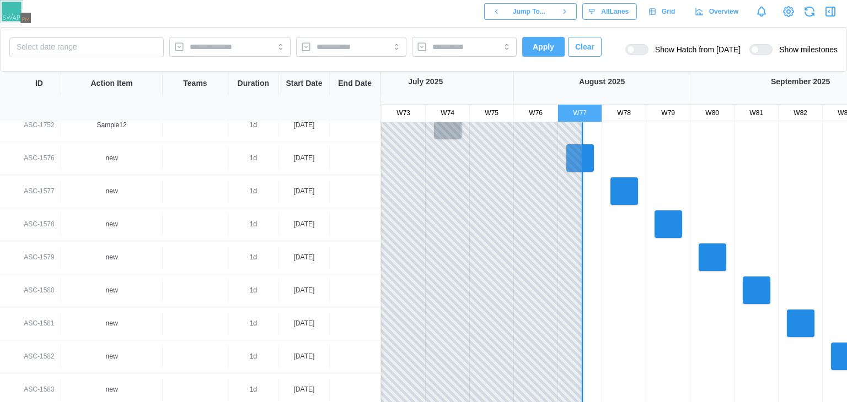
click at [832, 11] on icon "button" at bounding box center [832, 11] width 0 height 9
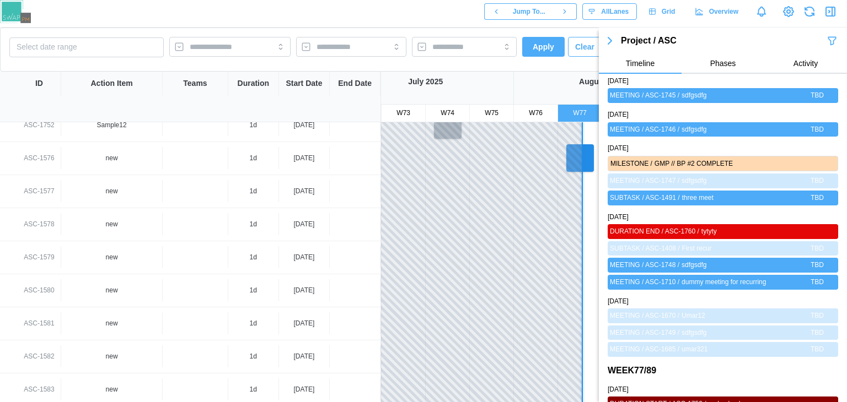
click at [724, 63] on span "Phases" at bounding box center [723, 64] width 26 height 8
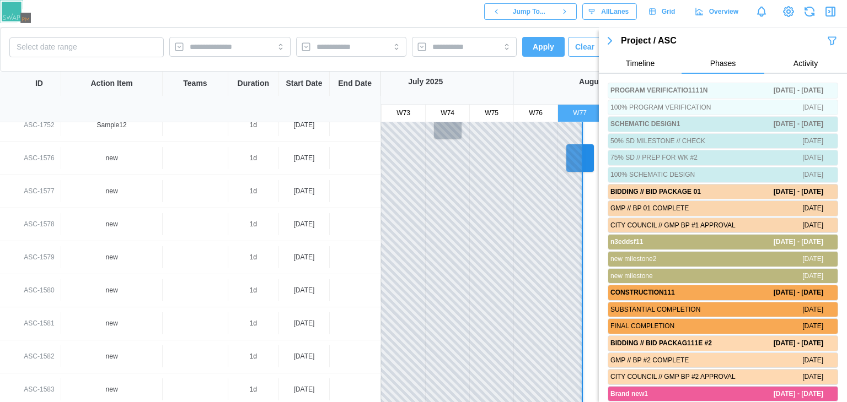
click at [724, 63] on span "Phases" at bounding box center [723, 64] width 26 height 8
click at [813, 53] on div "Project / ASC Timeline Phases Activity" at bounding box center [723, 53] width 248 height 41
click at [805, 60] on span "Activity" at bounding box center [805, 64] width 24 height 8
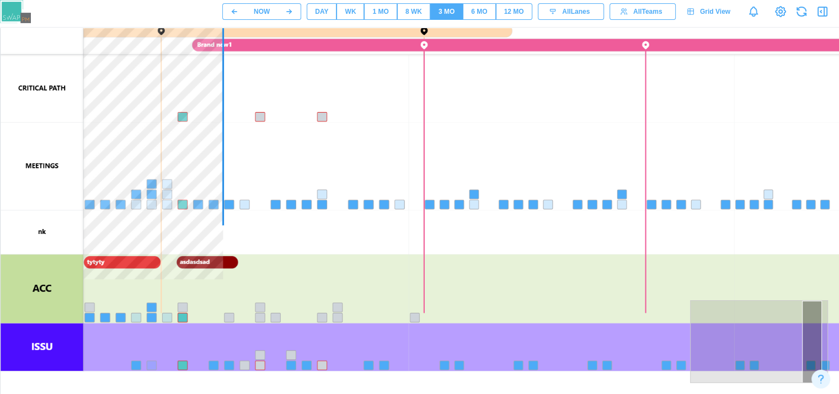
scroll to position [119, 0]
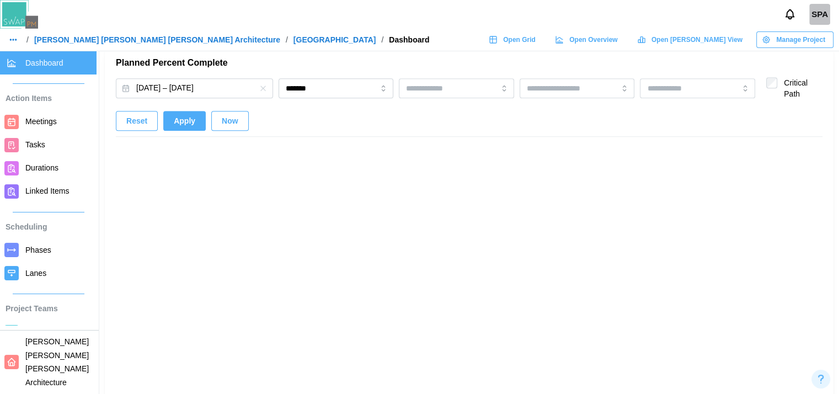
scroll to position [13, 0]
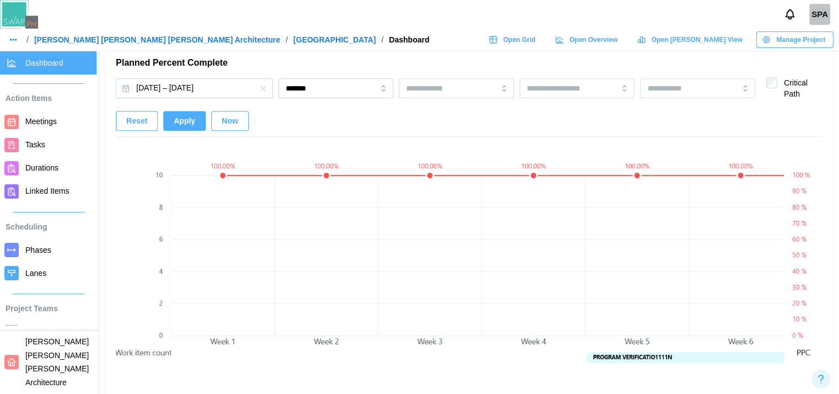
click at [117, 117] on button "Reset" at bounding box center [137, 121] width 42 height 20
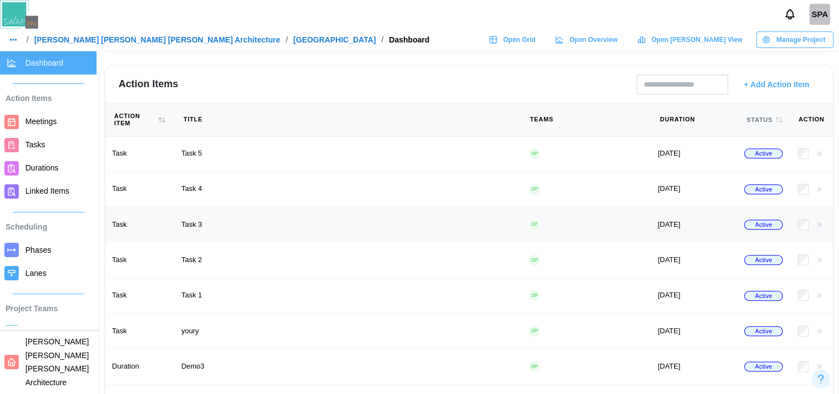
scroll to position [1220, 1]
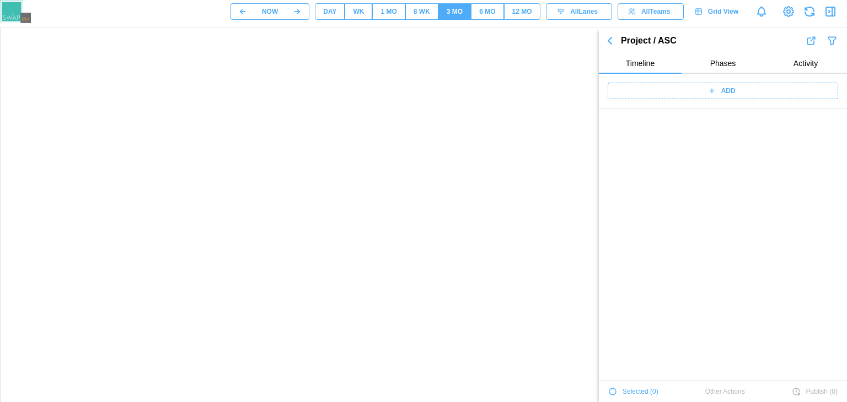
scroll to position [37686, 0]
